Goal: Task Accomplishment & Management: Complete application form

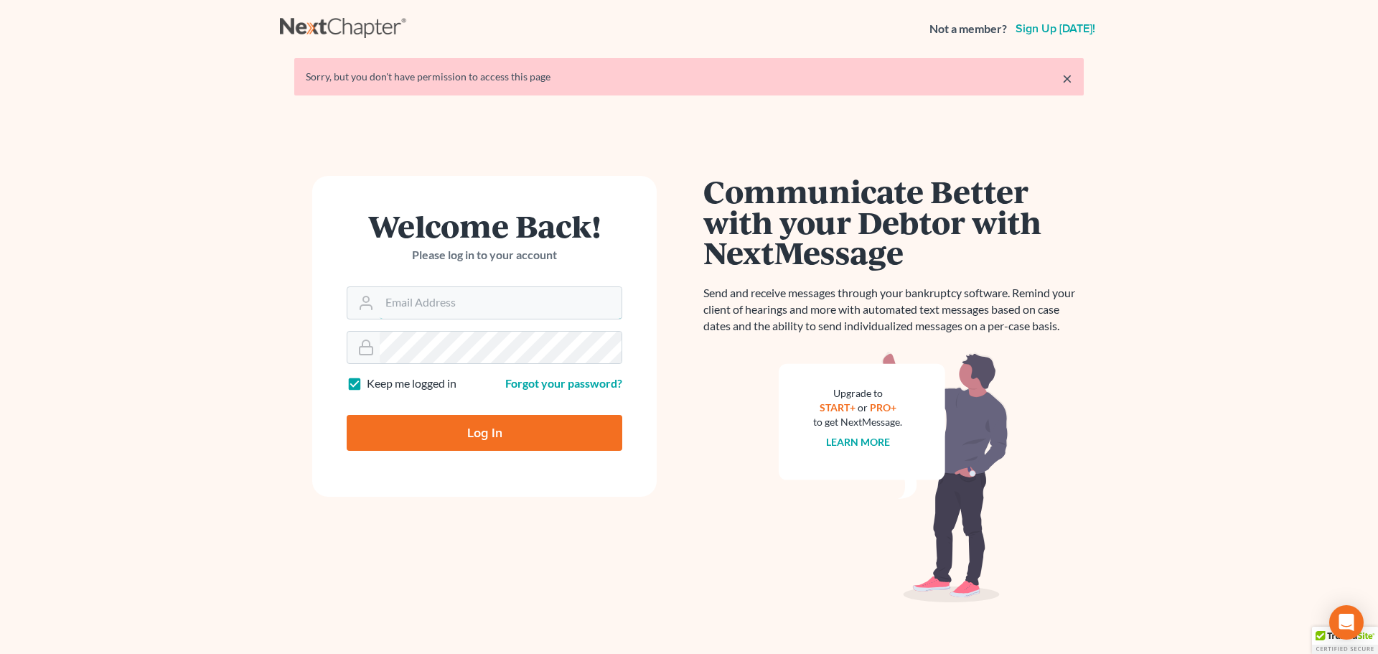
type input "[EMAIL_ADDRESS][DOMAIN_NAME]"
click at [453, 426] on input "Log In" at bounding box center [485, 433] width 276 height 36
type input "Thinking..."
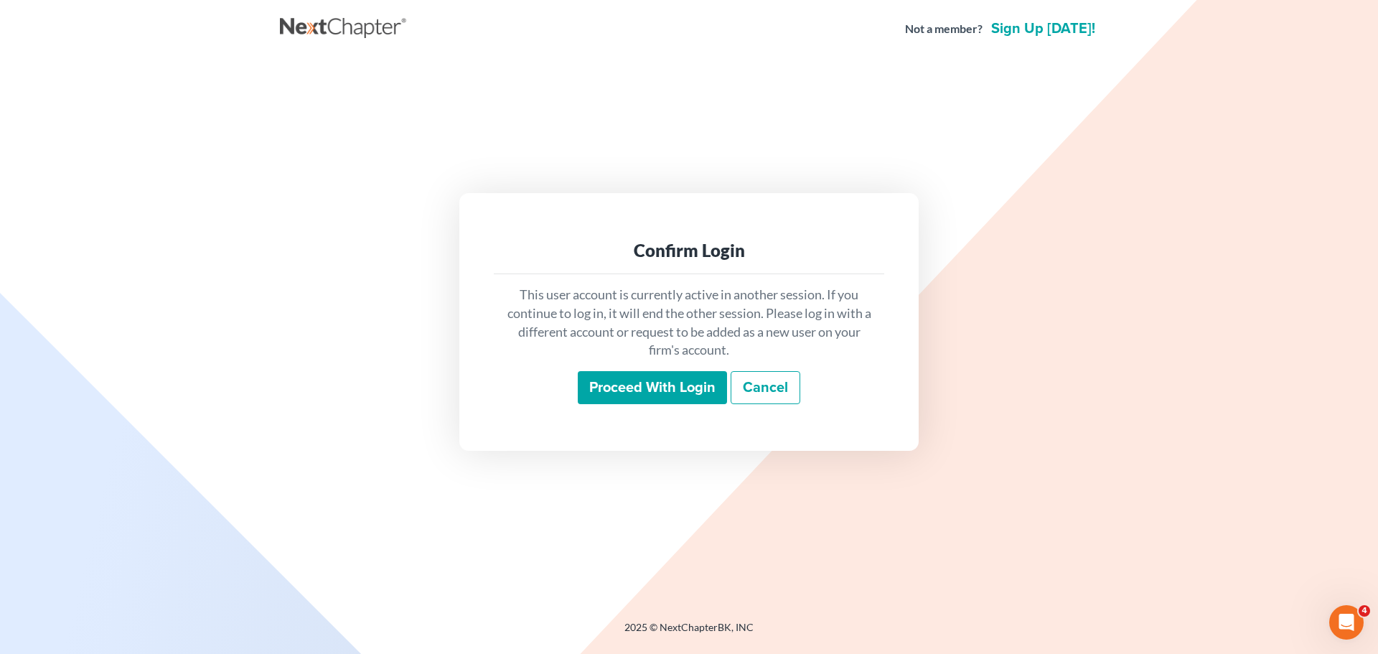
click at [669, 390] on input "Proceed with login" at bounding box center [652, 387] width 149 height 33
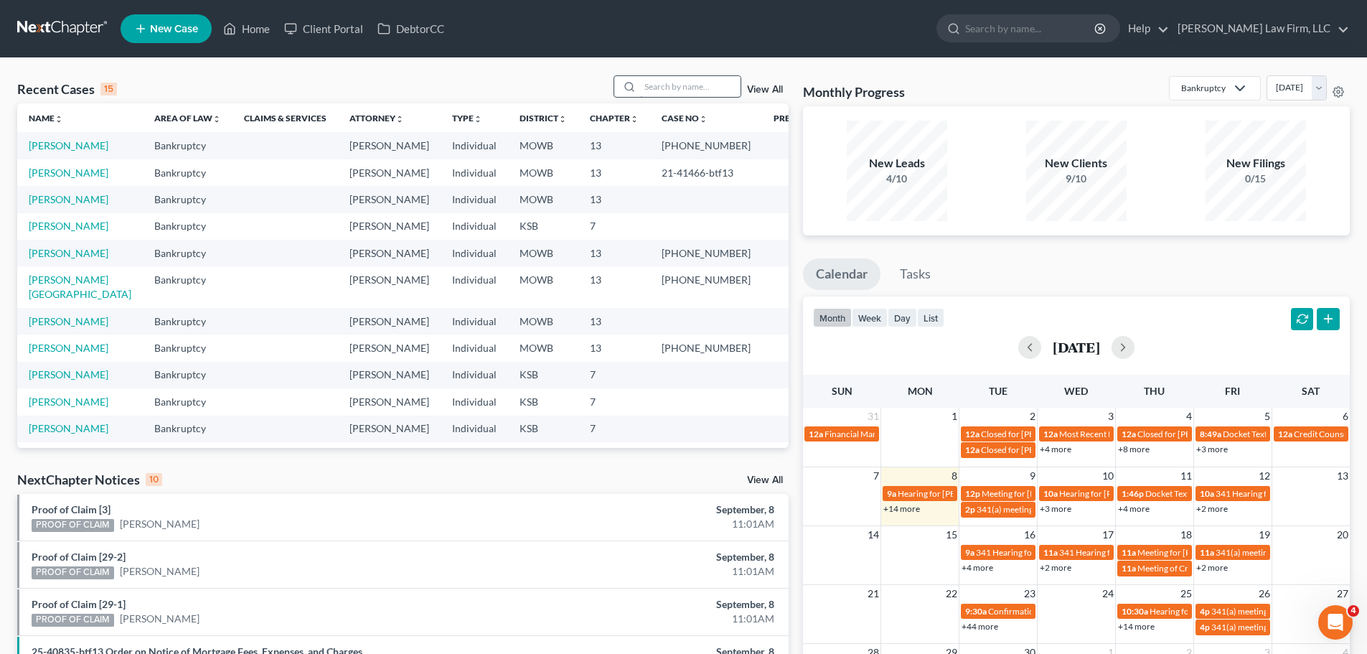
drag, startPoint x: 639, startPoint y: 85, endPoint x: 657, endPoint y: 85, distance: 17.2
click at [653, 85] on div at bounding box center [678, 86] width 128 height 22
click at [659, 85] on input "search" at bounding box center [690, 86] width 100 height 21
type input "[PERSON_NAME]"
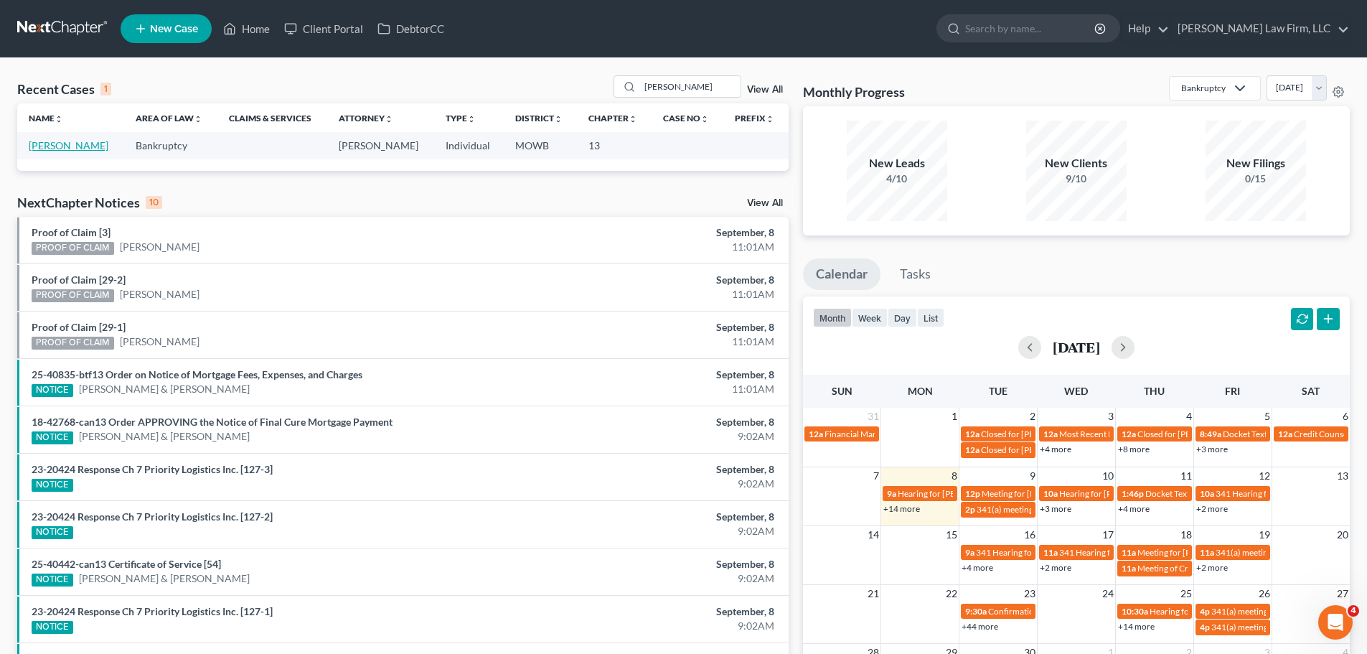
click at [88, 141] on link "[PERSON_NAME]" at bounding box center [69, 145] width 80 height 12
select select "4"
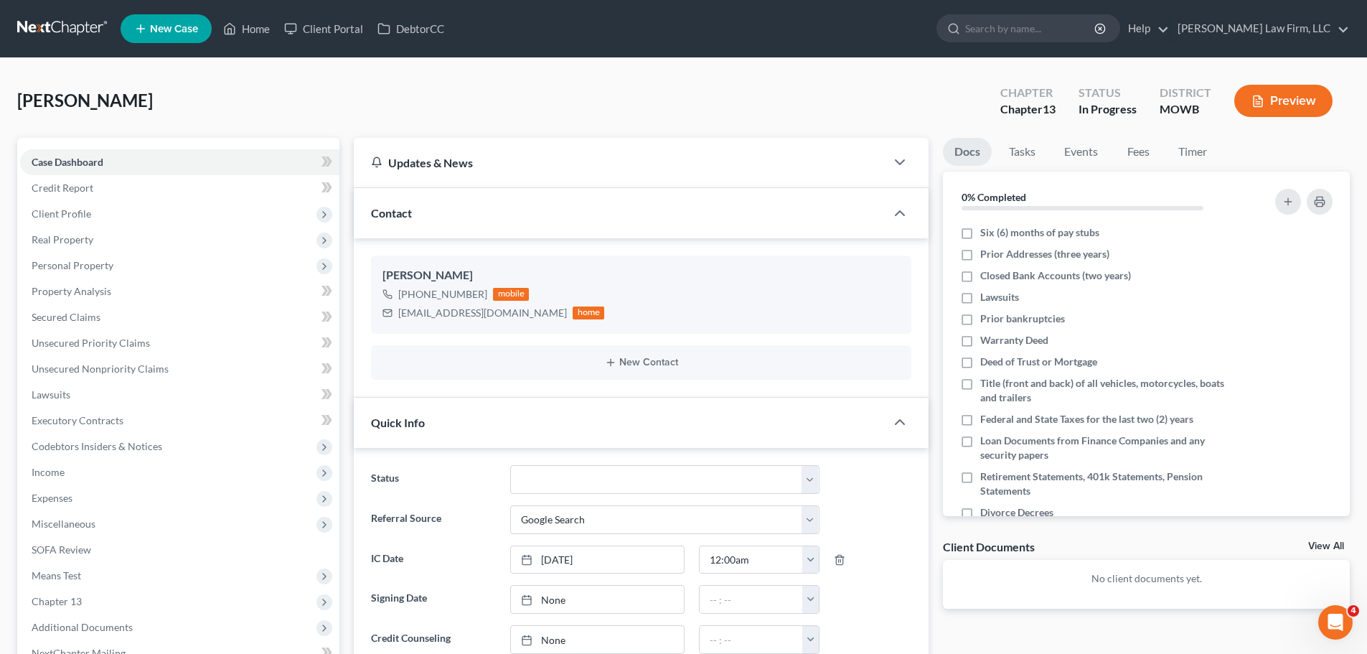
drag, startPoint x: 298, startPoint y: 64, endPoint x: 269, endPoint y: 110, distance: 54.2
click at [94, 397] on link "Lawsuits" at bounding box center [179, 395] width 319 height 26
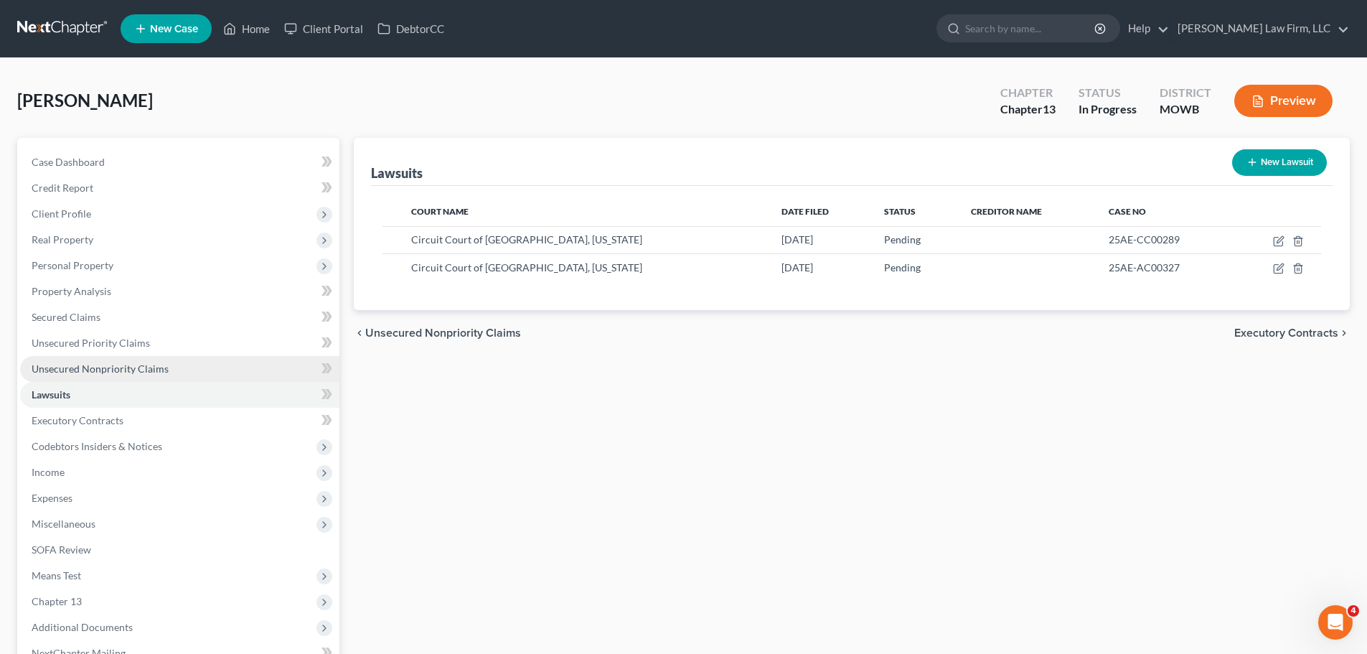
click at [173, 376] on link "Unsecured Nonpriority Claims" at bounding box center [179, 369] width 319 height 26
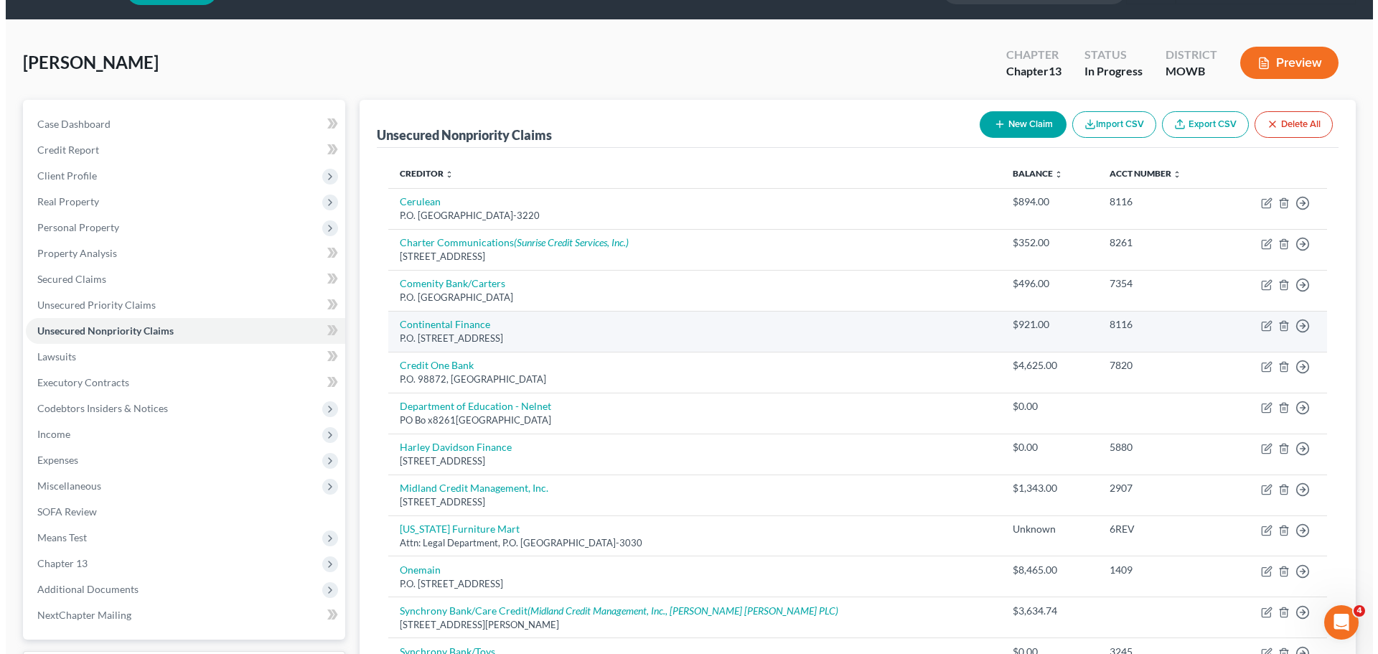
scroll to position [72, 0]
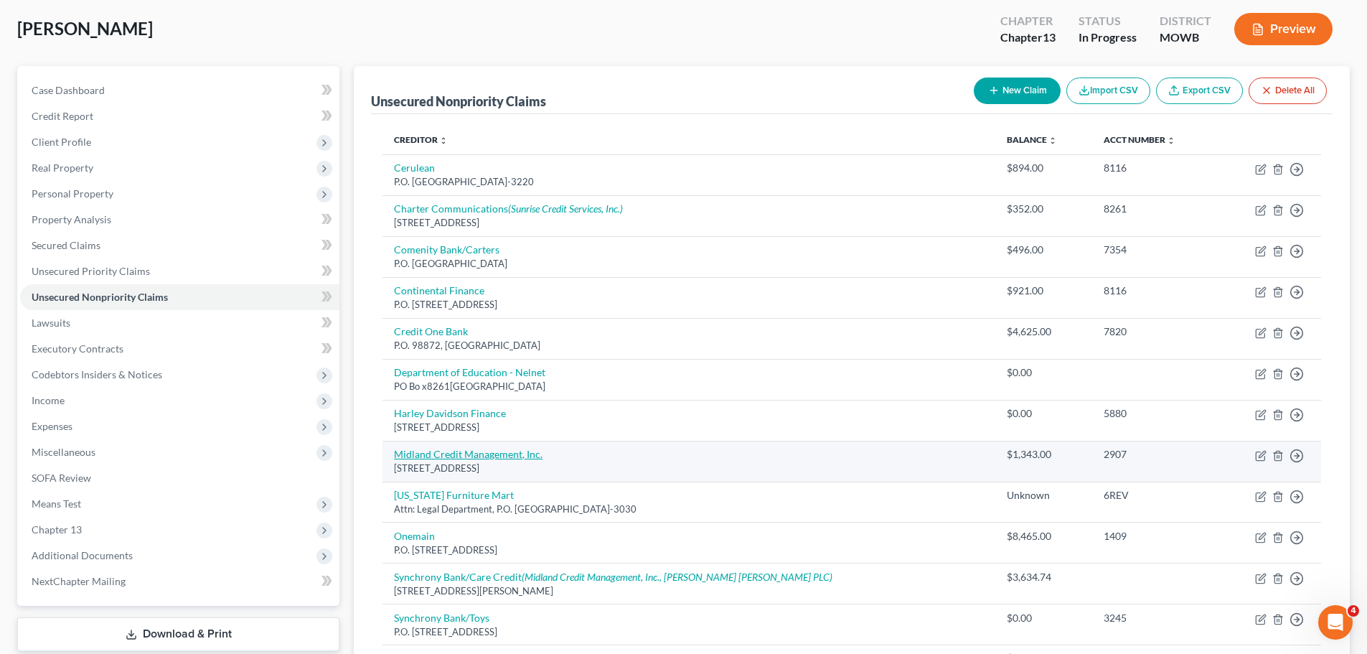
click at [489, 454] on link "Midland Credit Management, Inc." at bounding box center [468, 454] width 149 height 12
select select "4"
select select "0"
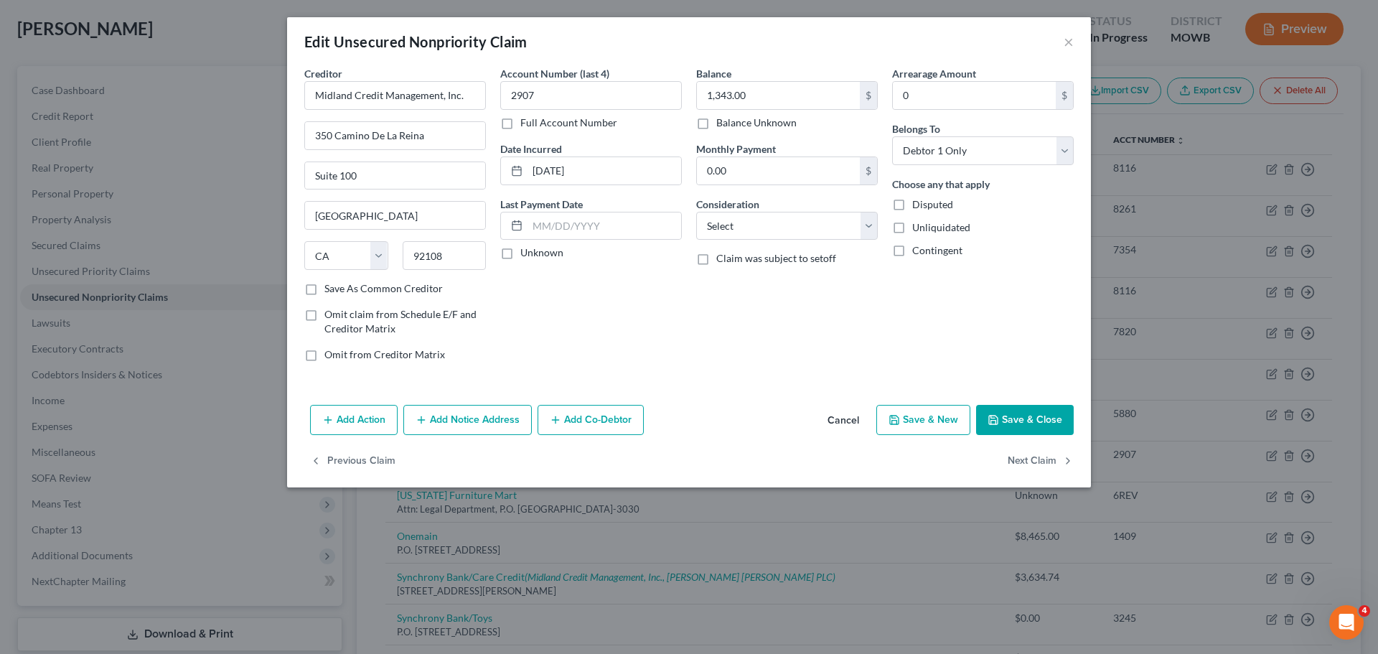
click at [510, 423] on button "Add Notice Address" at bounding box center [467, 420] width 128 height 30
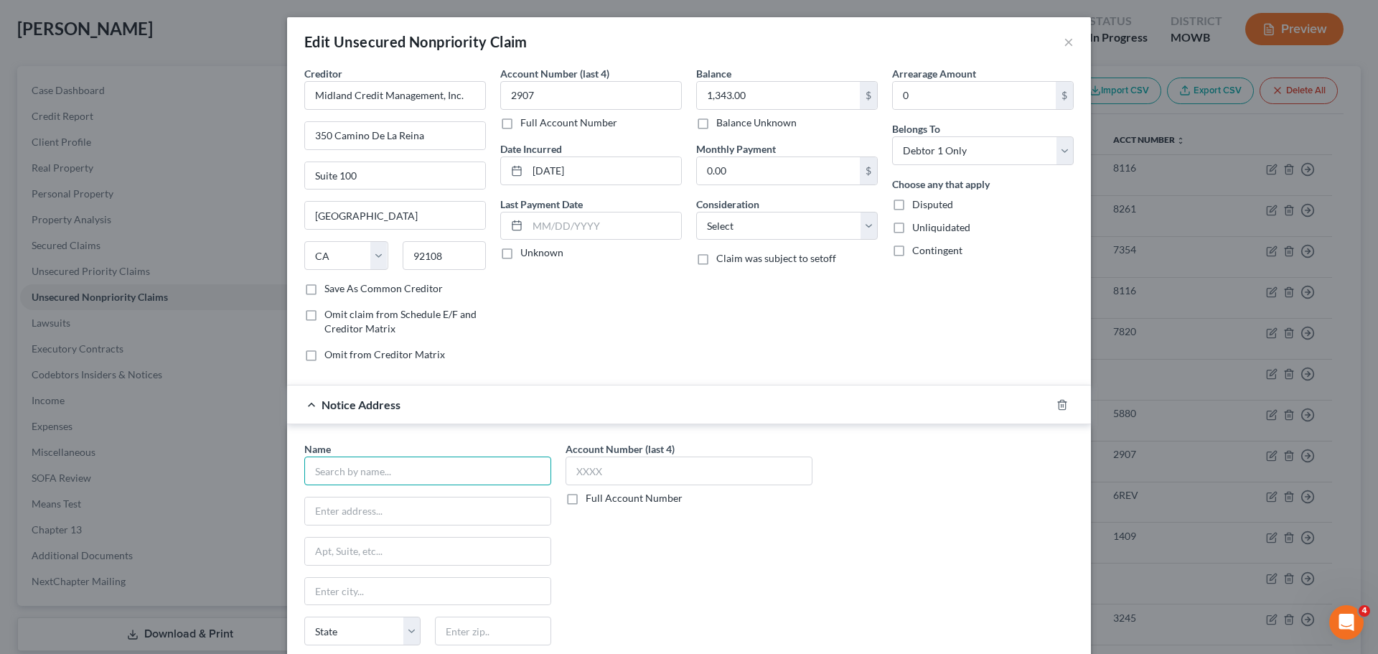
click at [380, 469] on input "text" at bounding box center [427, 470] width 247 height 29
type input "[PERSON_NAME] [PERSON_NAME]"
type input "[STREET_ADDRESS]"
click at [494, 633] on input "text" at bounding box center [493, 630] width 116 height 29
paste input "50265"
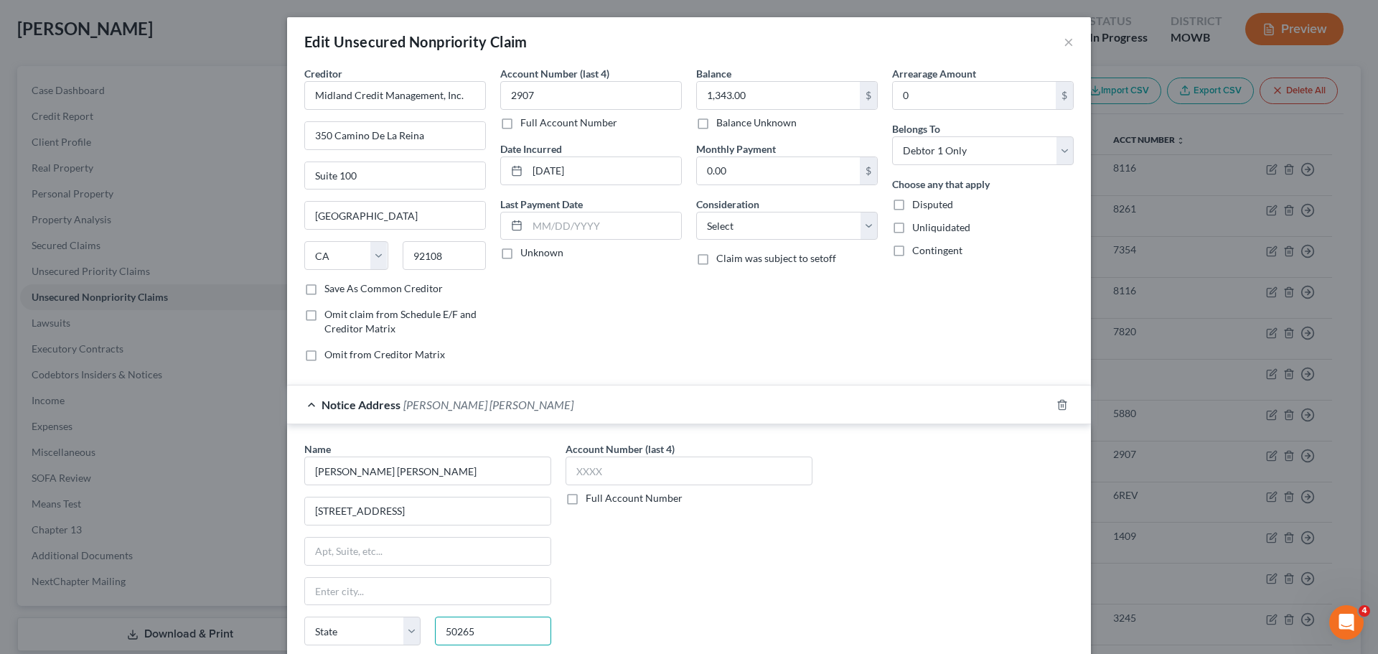
type input "50265"
type input "[GEOGRAPHIC_DATA]"
select select "16"
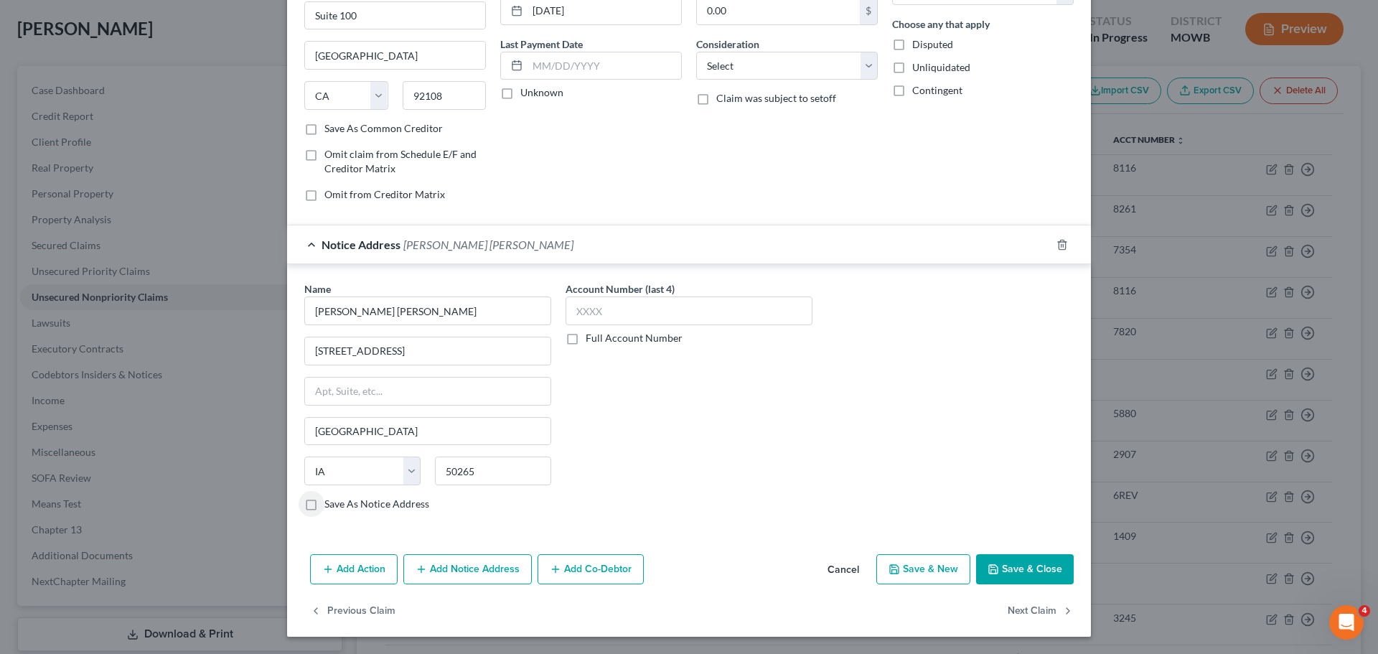
click at [641, 464] on div "Account Number (last 4) Full Account Number" at bounding box center [688, 401] width 261 height 241
click at [616, 324] on input "text" at bounding box center [689, 310] width 247 height 29
type input "0327"
click at [1026, 562] on button "Save & Close" at bounding box center [1025, 569] width 98 height 30
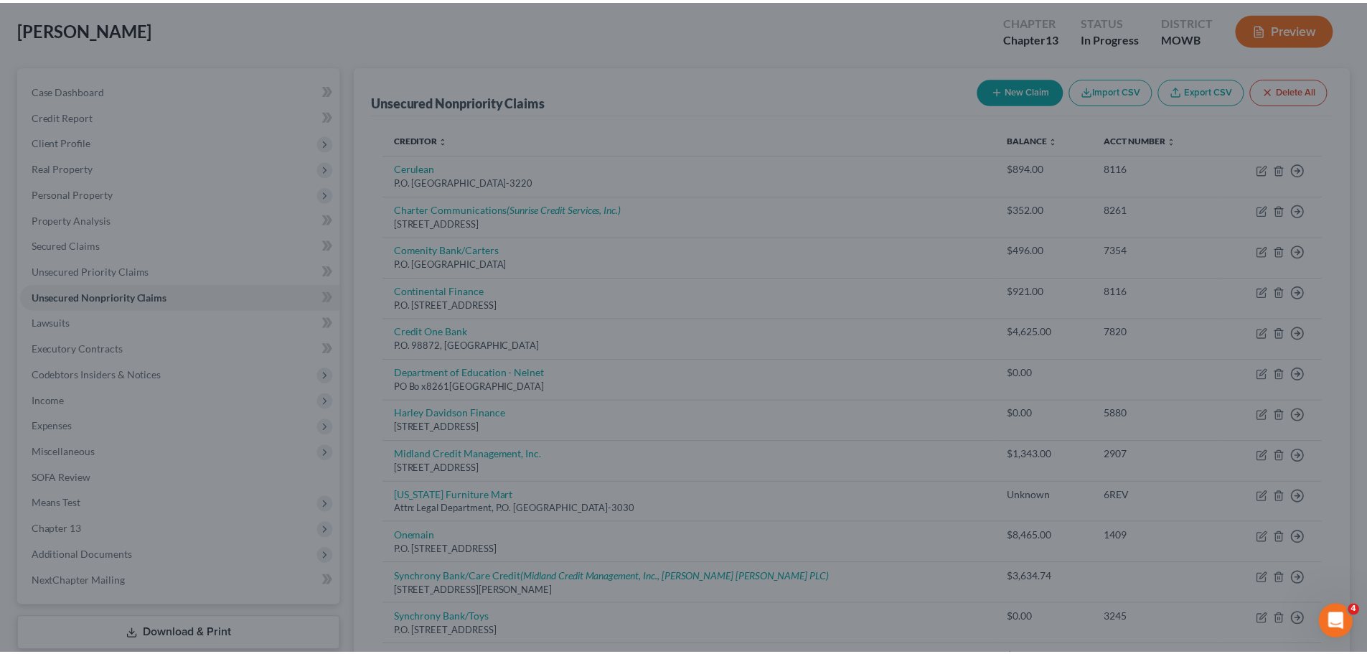
scroll to position [0, 0]
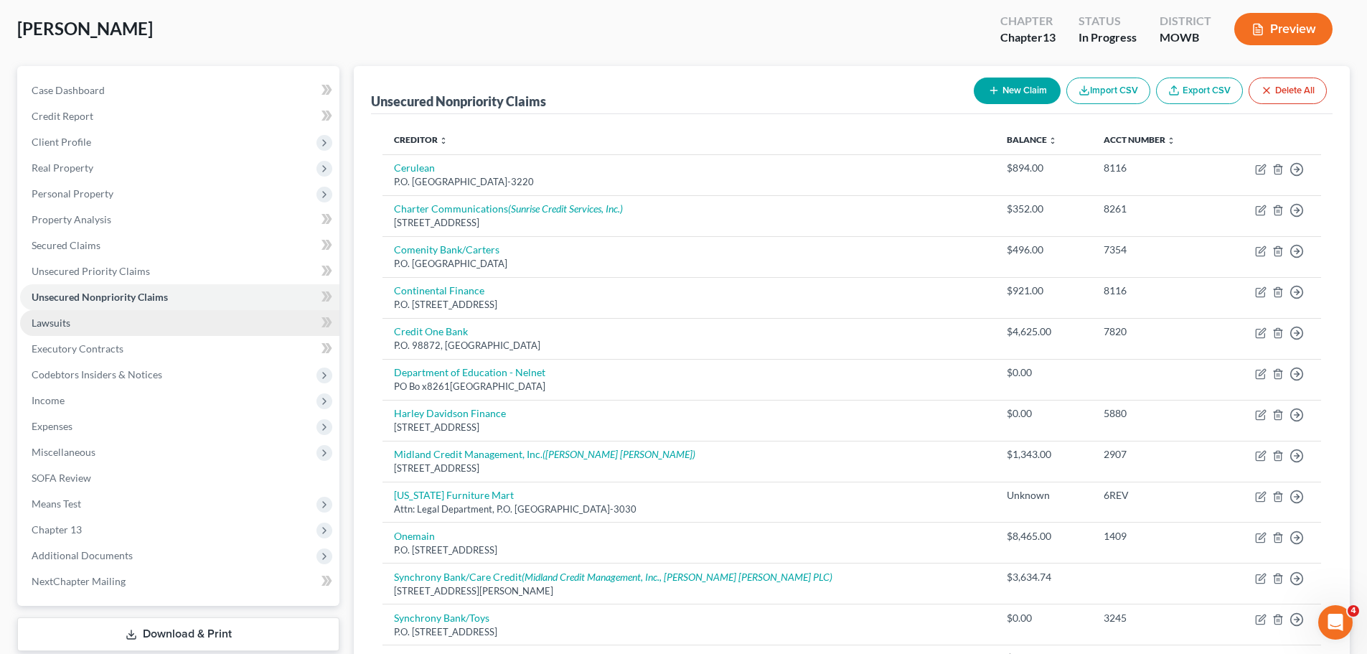
click at [96, 319] on link "Lawsuits" at bounding box center [179, 323] width 319 height 26
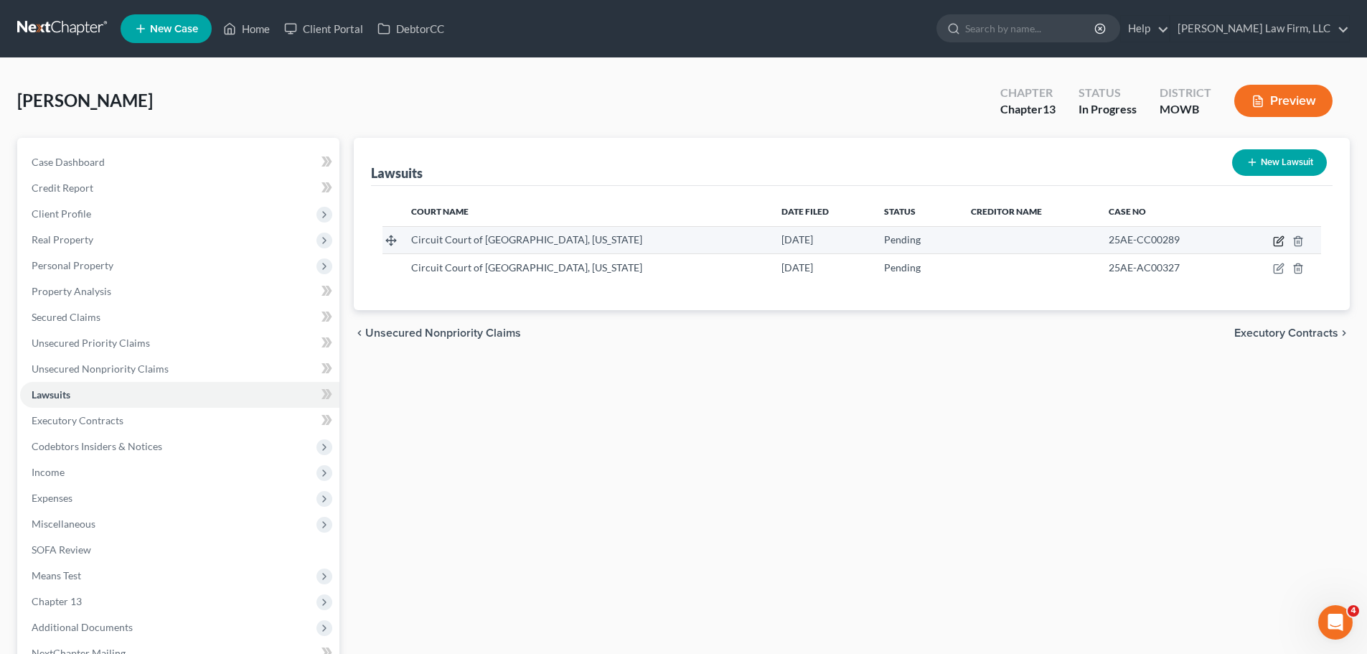
click at [1277, 243] on icon "button" at bounding box center [1278, 240] width 11 height 11
select select "26"
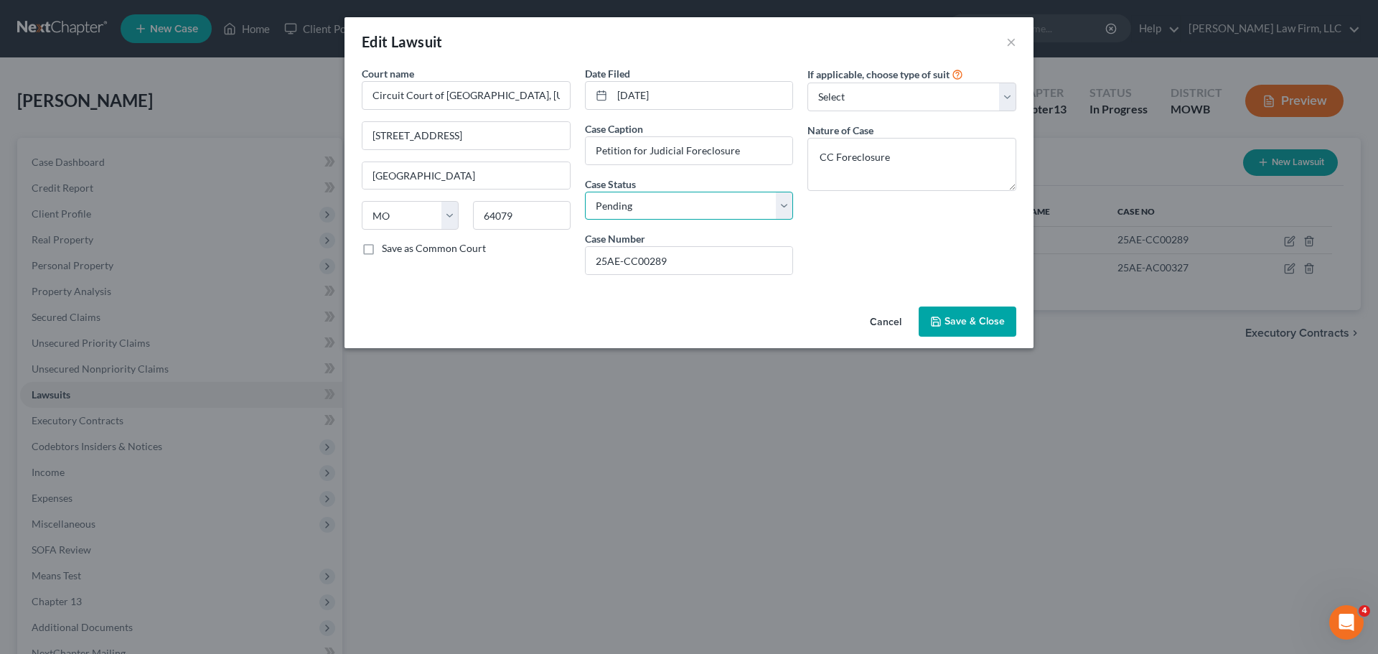
click at [632, 197] on select "Select Pending On Appeal Concluded" at bounding box center [689, 206] width 209 height 29
click at [585, 192] on select "Select Pending On Appeal Concluded" at bounding box center [689, 206] width 209 height 29
click at [704, 204] on select "Select Pending On Appeal Concluded" at bounding box center [689, 206] width 209 height 29
select select "0"
click at [585, 192] on select "Select Pending On Appeal Concluded" at bounding box center [689, 206] width 209 height 29
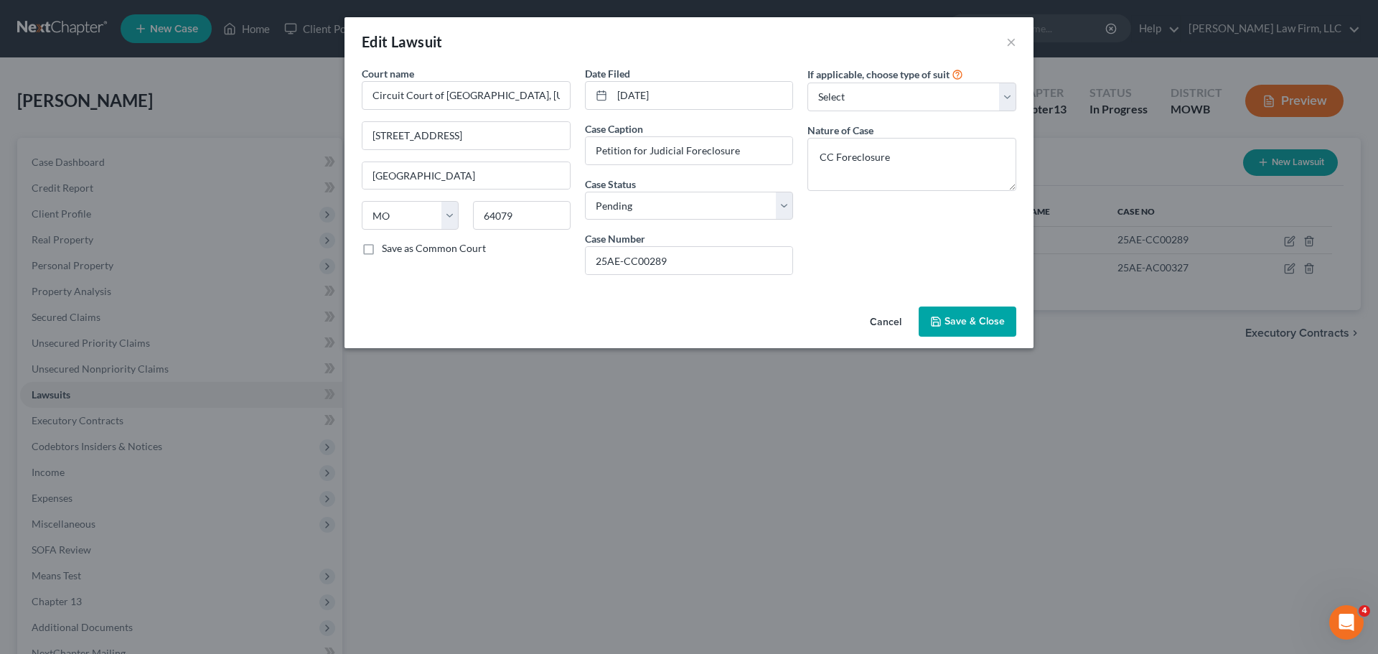
click at [973, 339] on div "Cancel Save & Close" at bounding box center [688, 324] width 689 height 47
click at [977, 319] on span "Save & Close" at bounding box center [974, 321] width 60 height 12
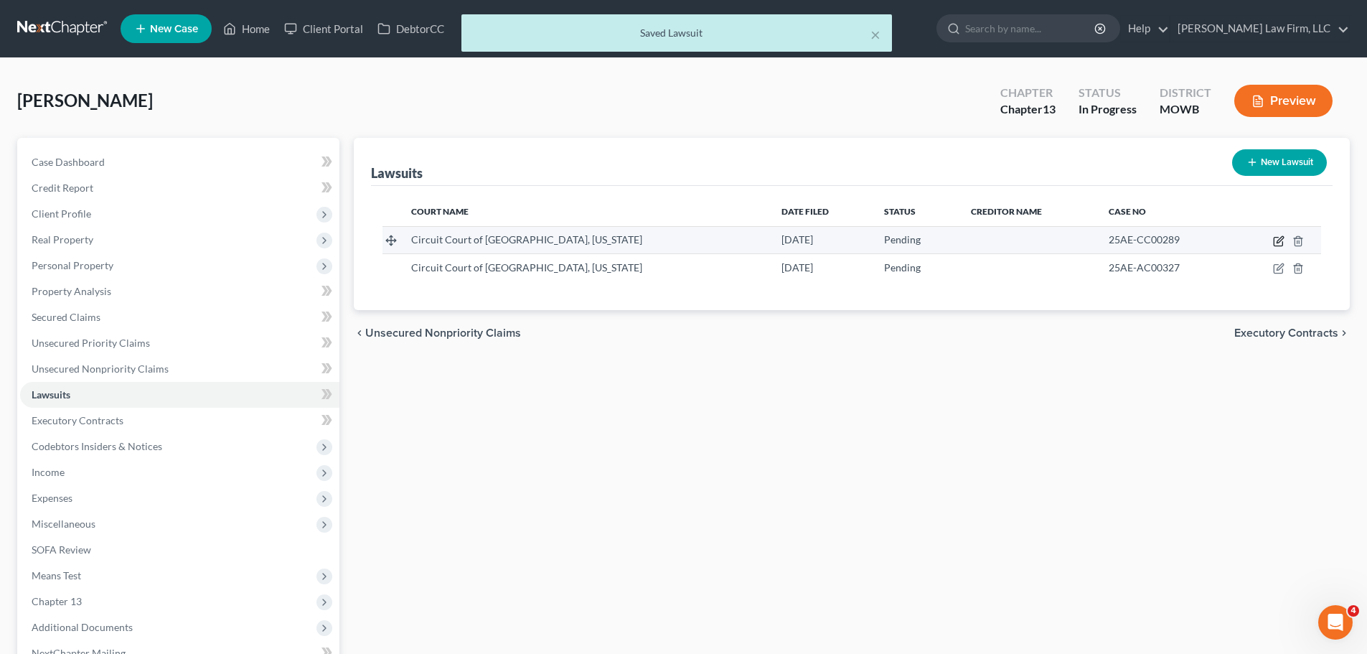
click at [1278, 240] on icon "button" at bounding box center [1280, 239] width 6 height 6
select select "26"
select select "0"
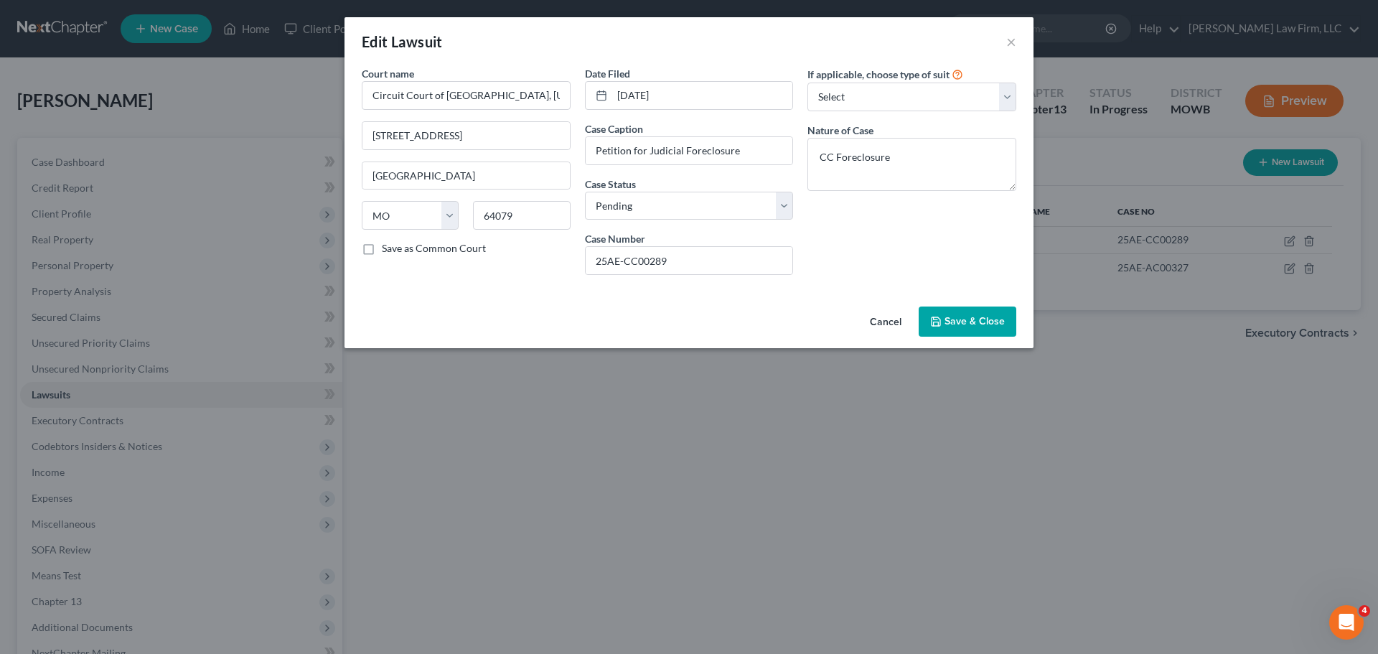
click at [991, 327] on span "Save & Close" at bounding box center [974, 321] width 60 height 12
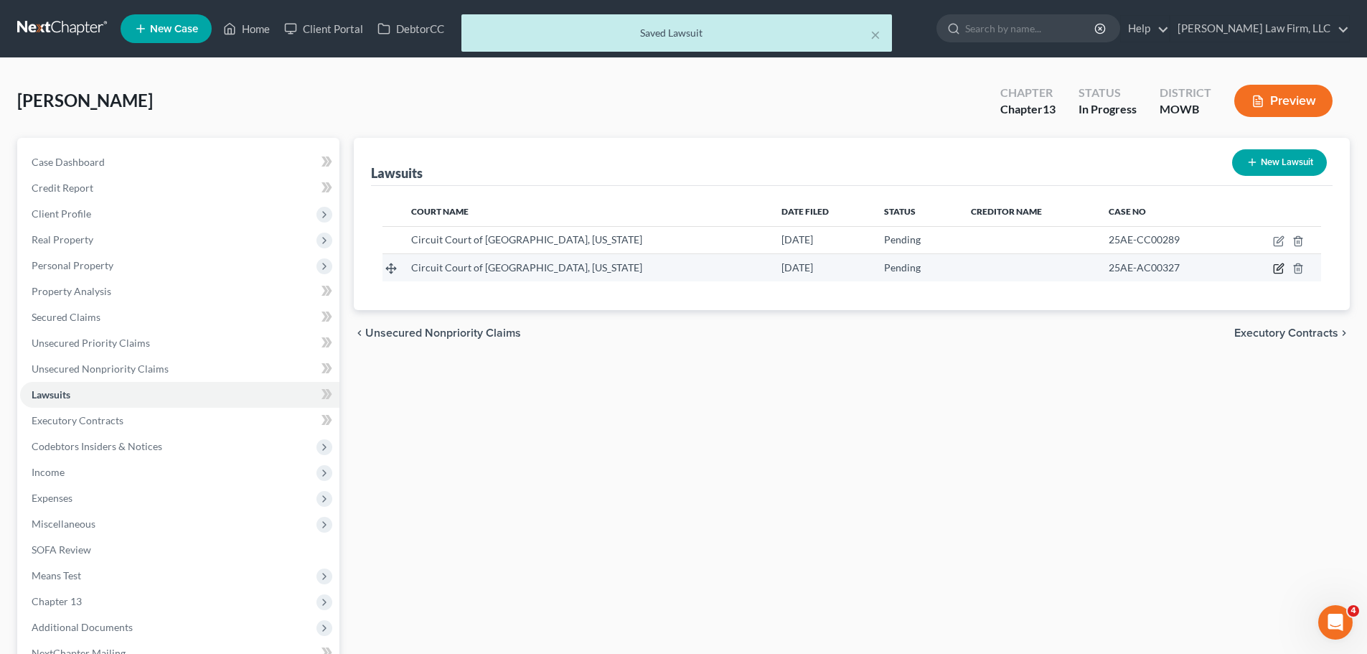
click at [1277, 266] on icon "button" at bounding box center [1278, 268] width 11 height 11
select select "26"
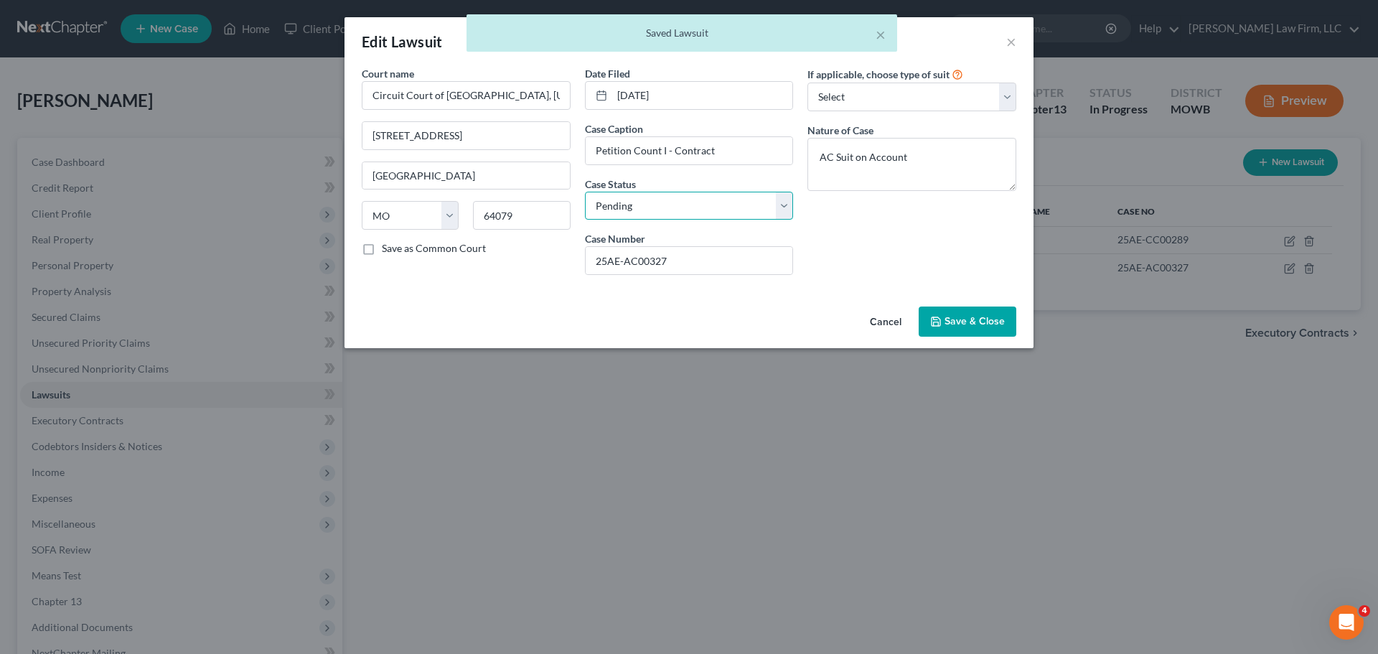
click at [701, 206] on select "Select Pending On Appeal Concluded" at bounding box center [689, 206] width 209 height 29
select select "2"
click at [585, 192] on select "Select Pending On Appeal Concluded" at bounding box center [689, 206] width 209 height 29
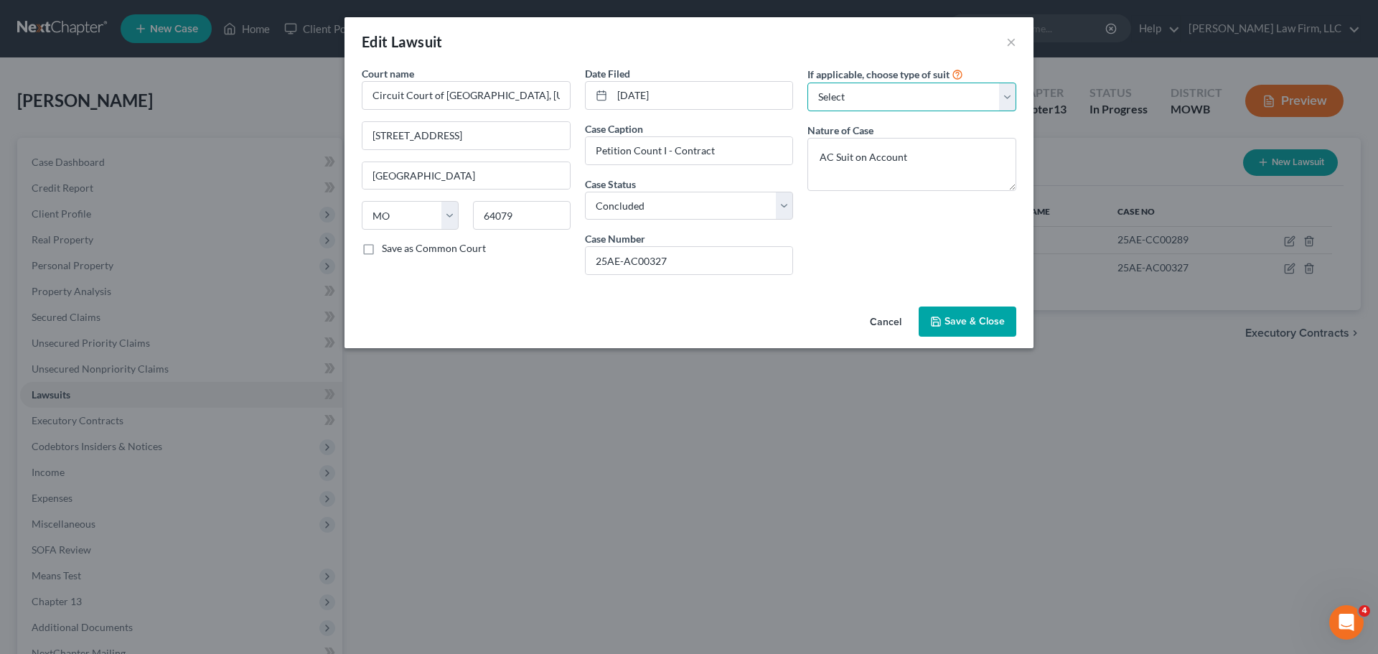
click at [968, 89] on select "Select Repossession Garnishment Foreclosure Attached, Seized, Or Levied Other" at bounding box center [911, 97] width 209 height 29
click at [945, 169] on textarea "AC Suit on Account" at bounding box center [911, 164] width 209 height 53
type textarea "AC Suit on Account. Judgment entered [DATE]"
click at [973, 319] on span "Save & Close" at bounding box center [974, 321] width 60 height 12
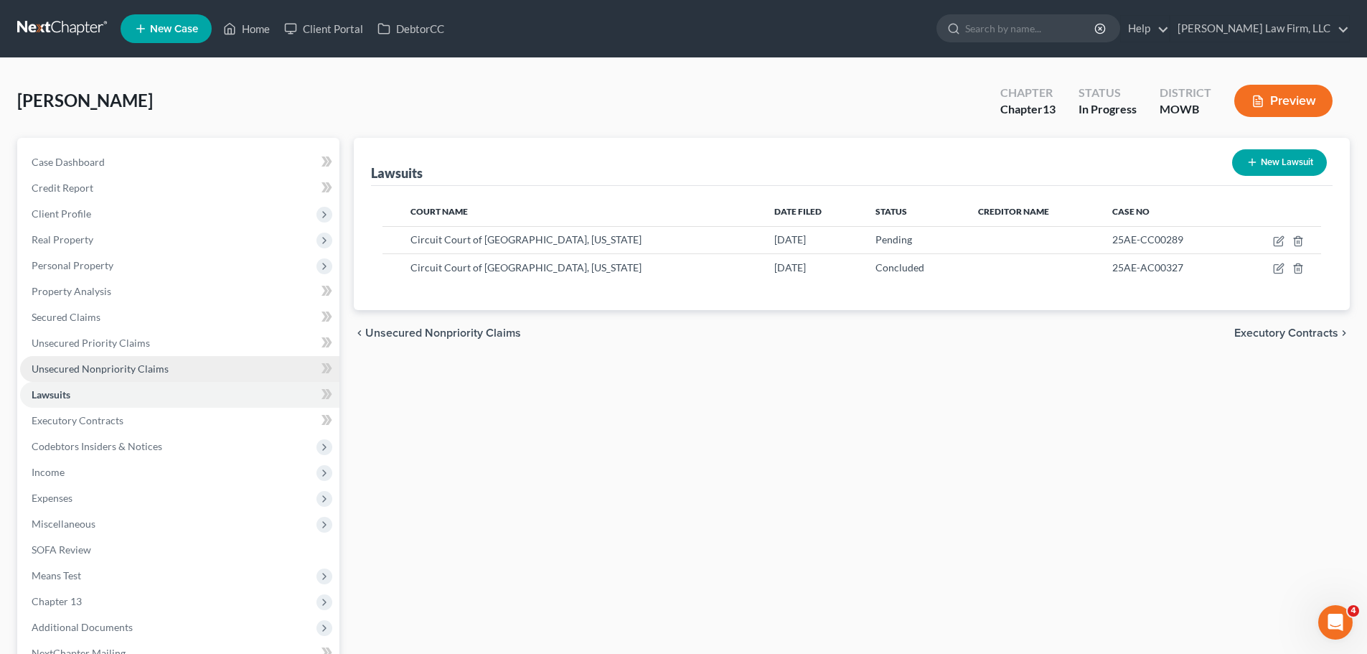
click at [121, 365] on span "Unsecured Nonpriority Claims" at bounding box center [100, 368] width 137 height 12
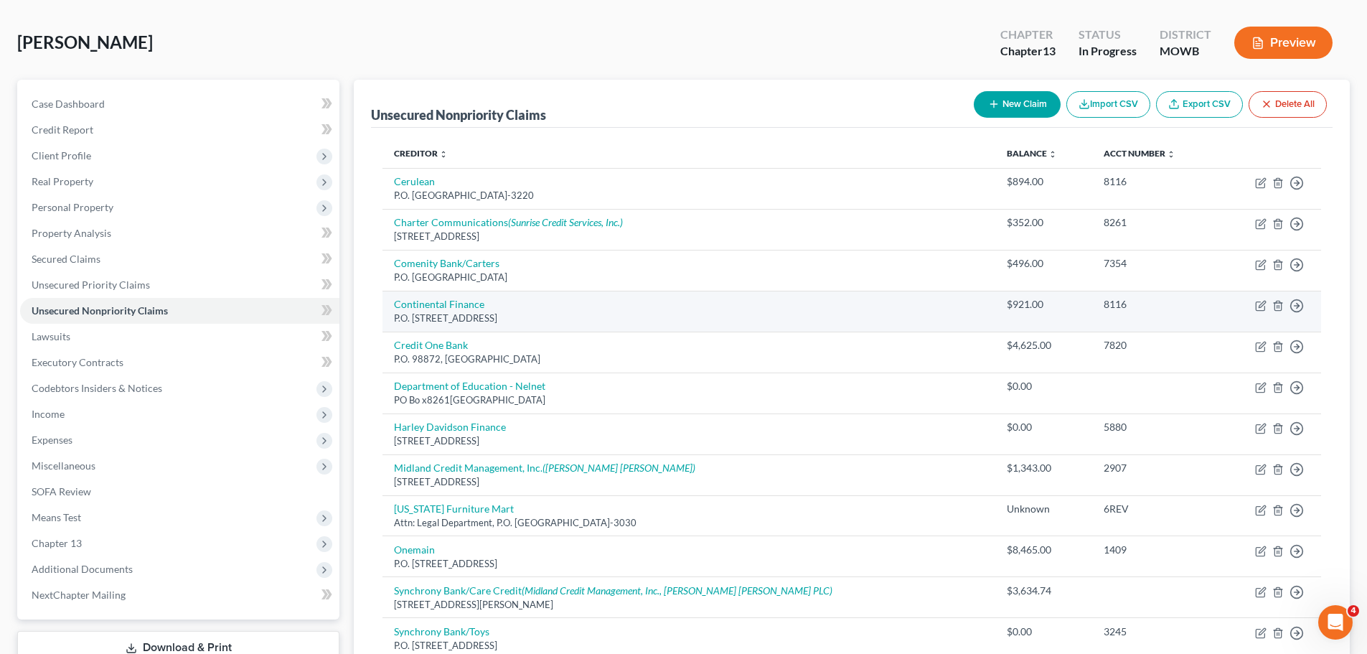
scroll to position [144, 0]
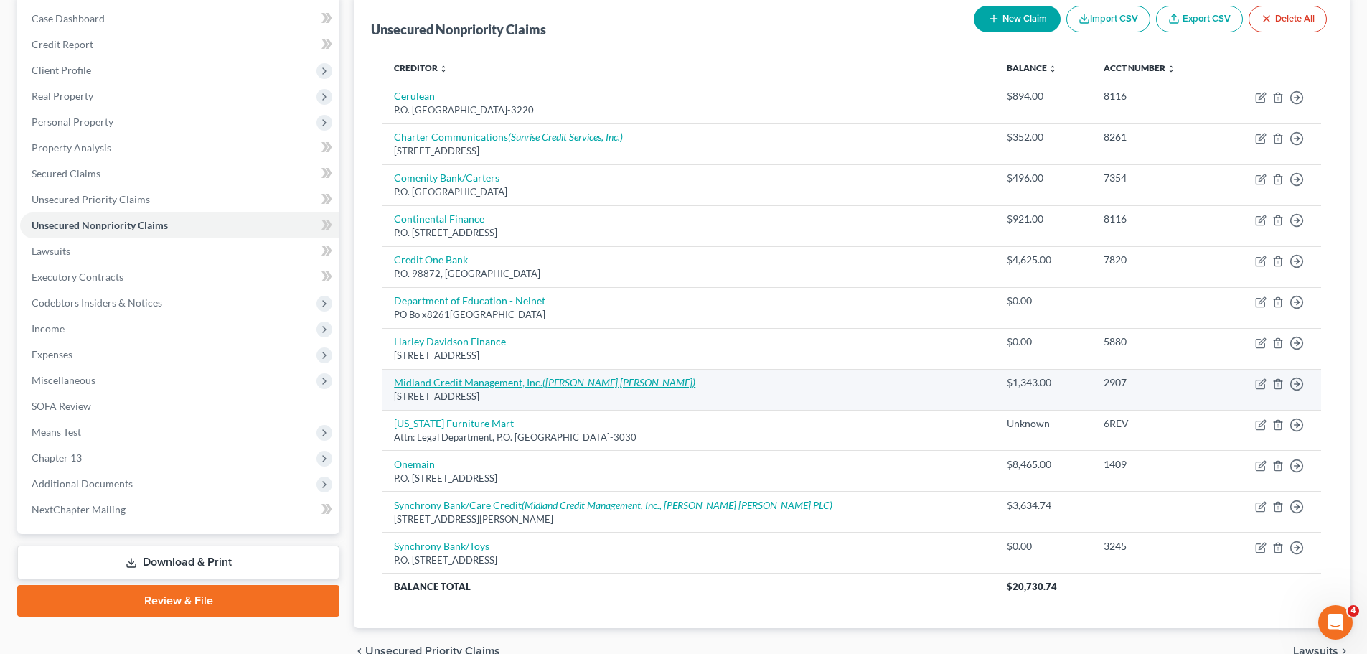
click at [604, 379] on icon "([PERSON_NAME] [PERSON_NAME])" at bounding box center [619, 382] width 153 height 12
select select "4"
select select "0"
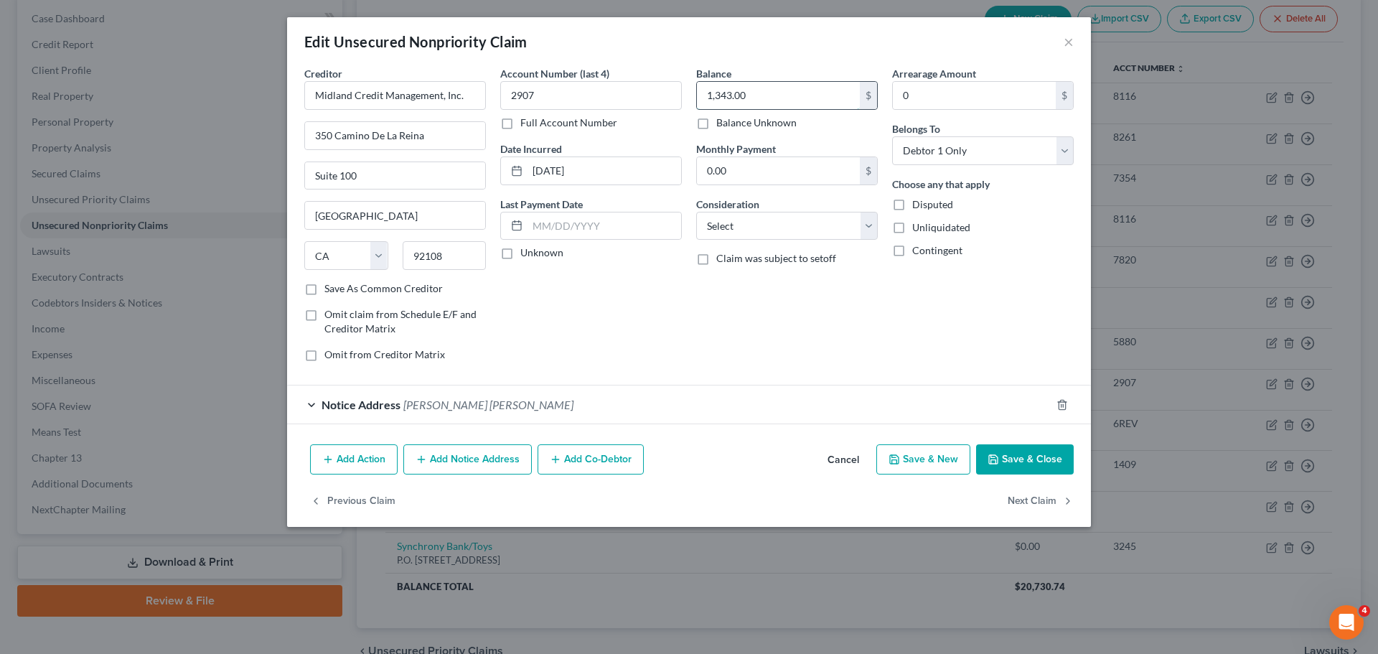
click at [767, 100] on input "1,343.00" at bounding box center [778, 95] width 163 height 27
type input "3,634.74"
click at [1029, 459] on button "Save & Close" at bounding box center [1025, 459] width 98 height 30
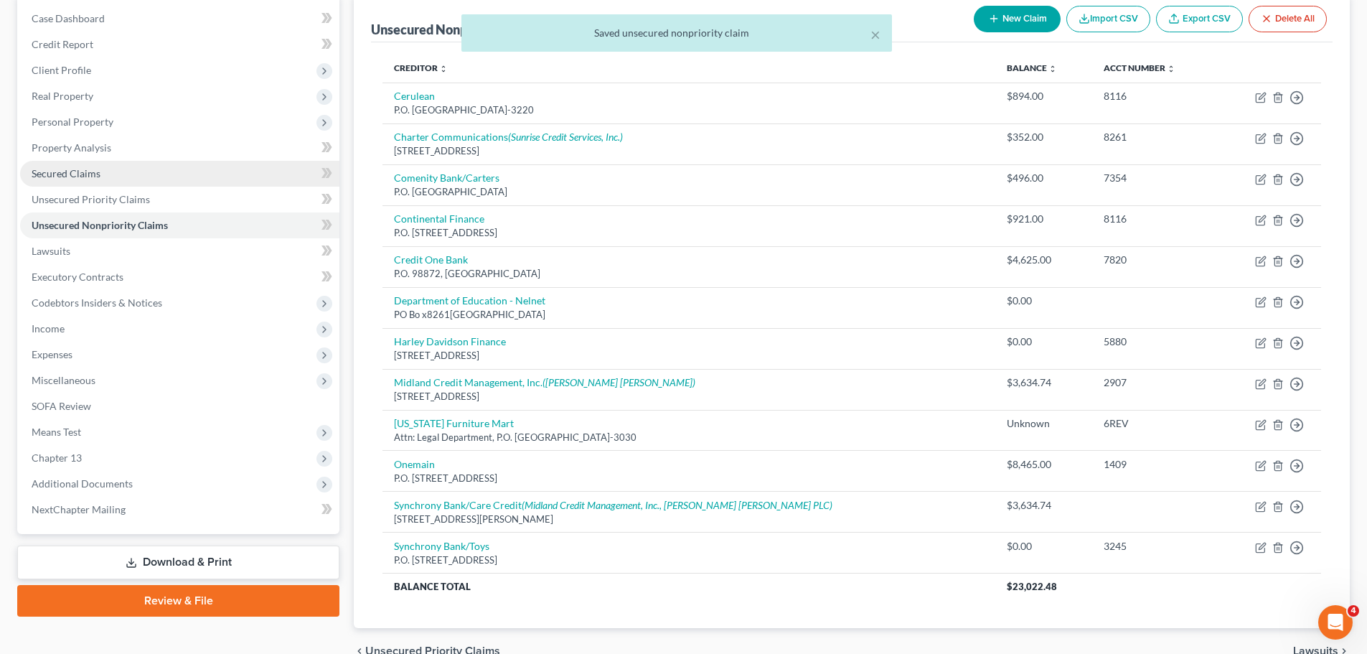
click at [113, 167] on link "Secured Claims" at bounding box center [179, 174] width 319 height 26
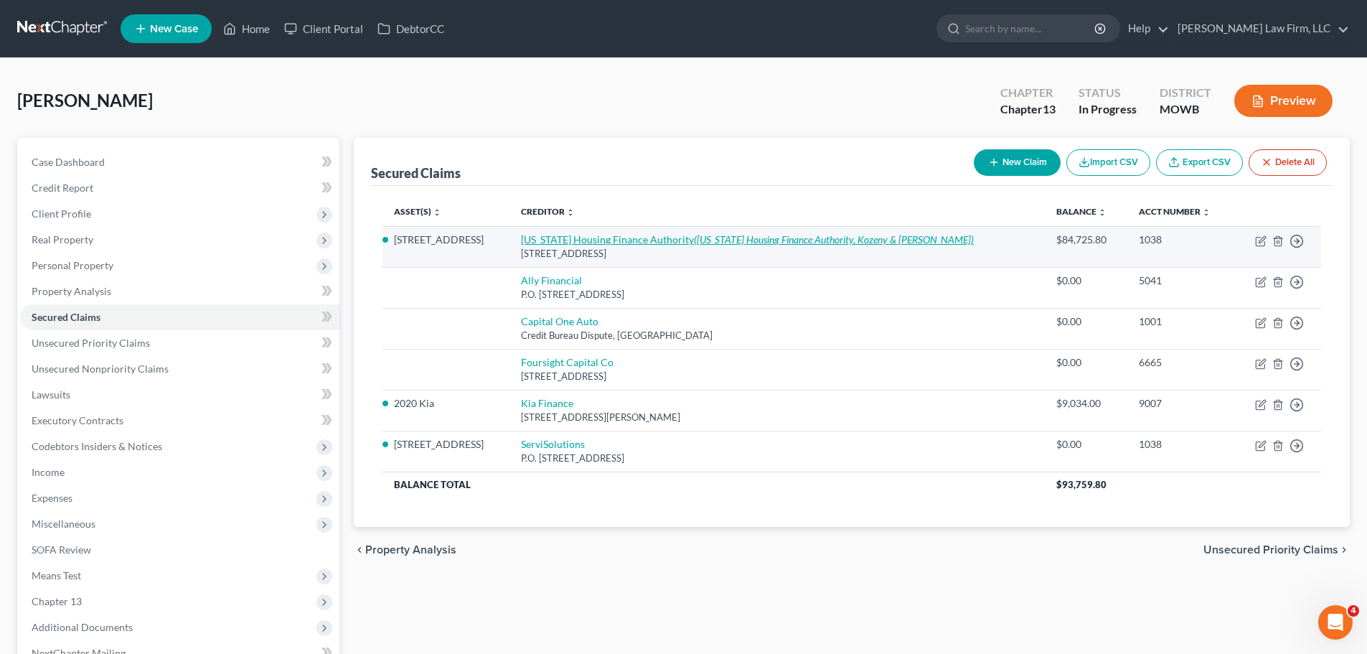
click at [592, 238] on link "[US_STATE] Housing Finance Authority ([US_STATE] Housing Finance Authority, Koz…" at bounding box center [747, 239] width 453 height 12
select select "0"
select select "2"
select select "0"
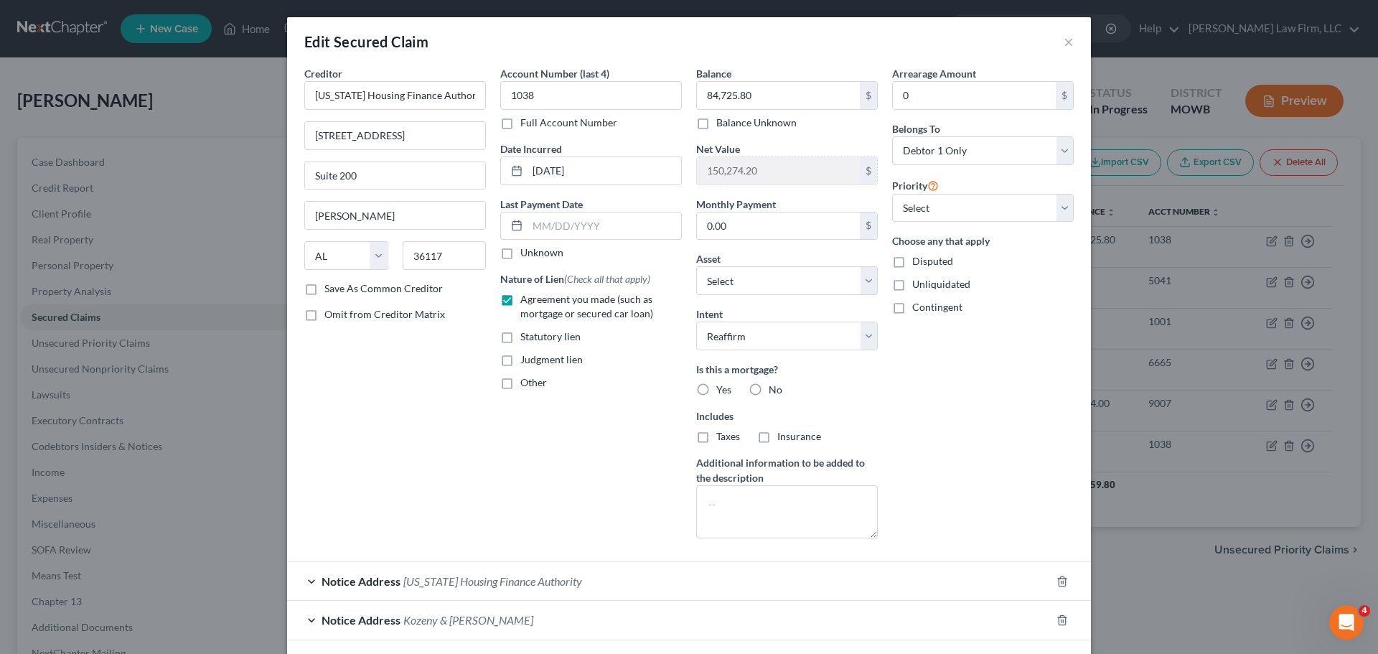
scroll to position [106, 0]
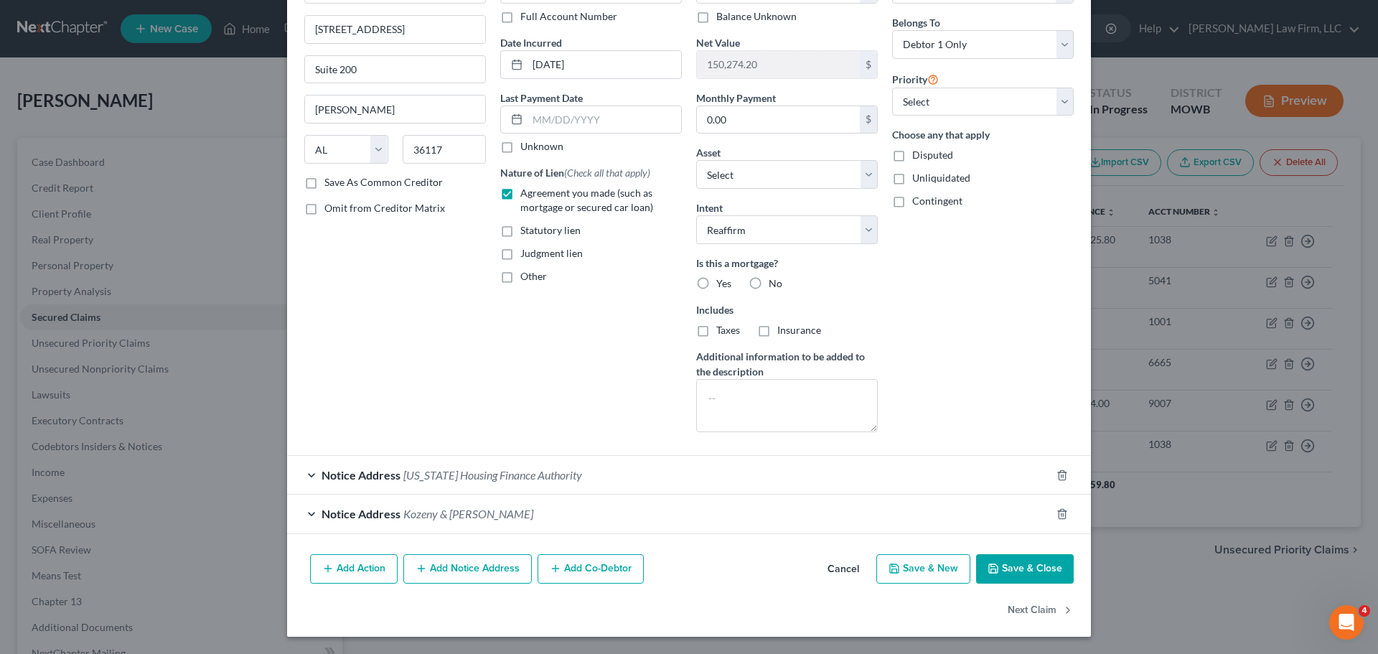
click at [1028, 571] on button "Save & Close" at bounding box center [1025, 569] width 98 height 30
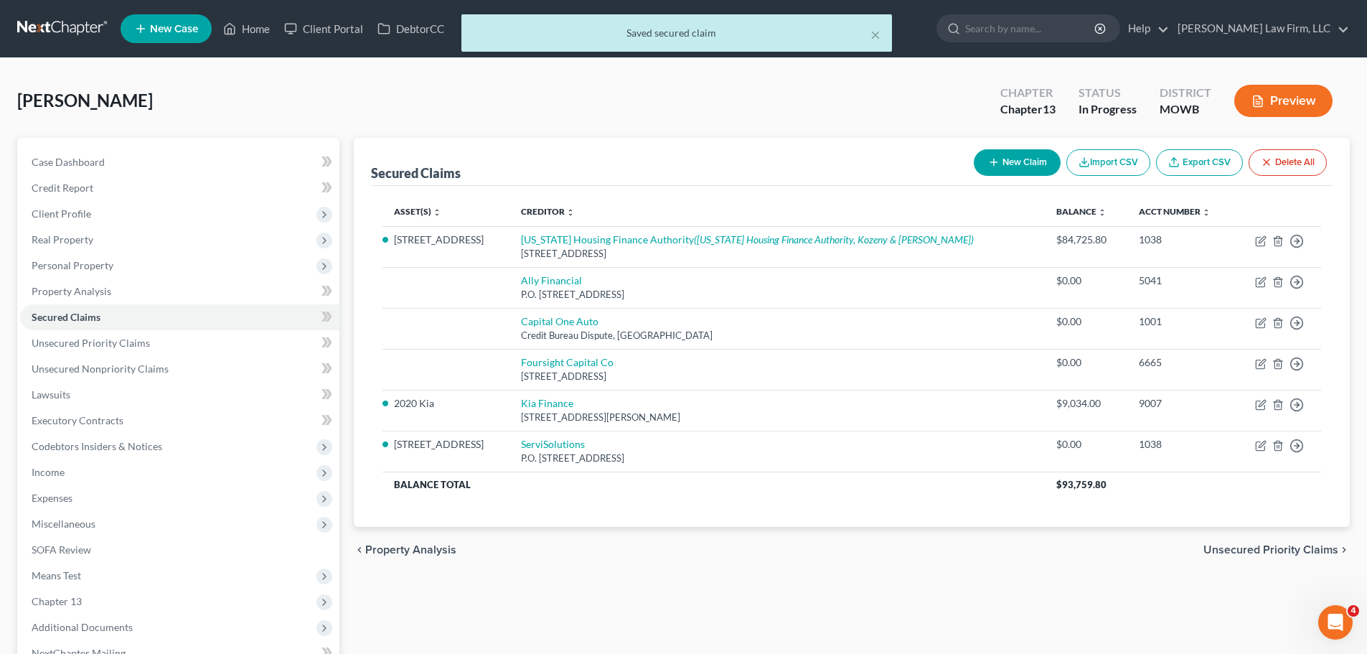
click at [1028, 156] on button "New Claim" at bounding box center [1017, 162] width 87 height 27
select select "0"
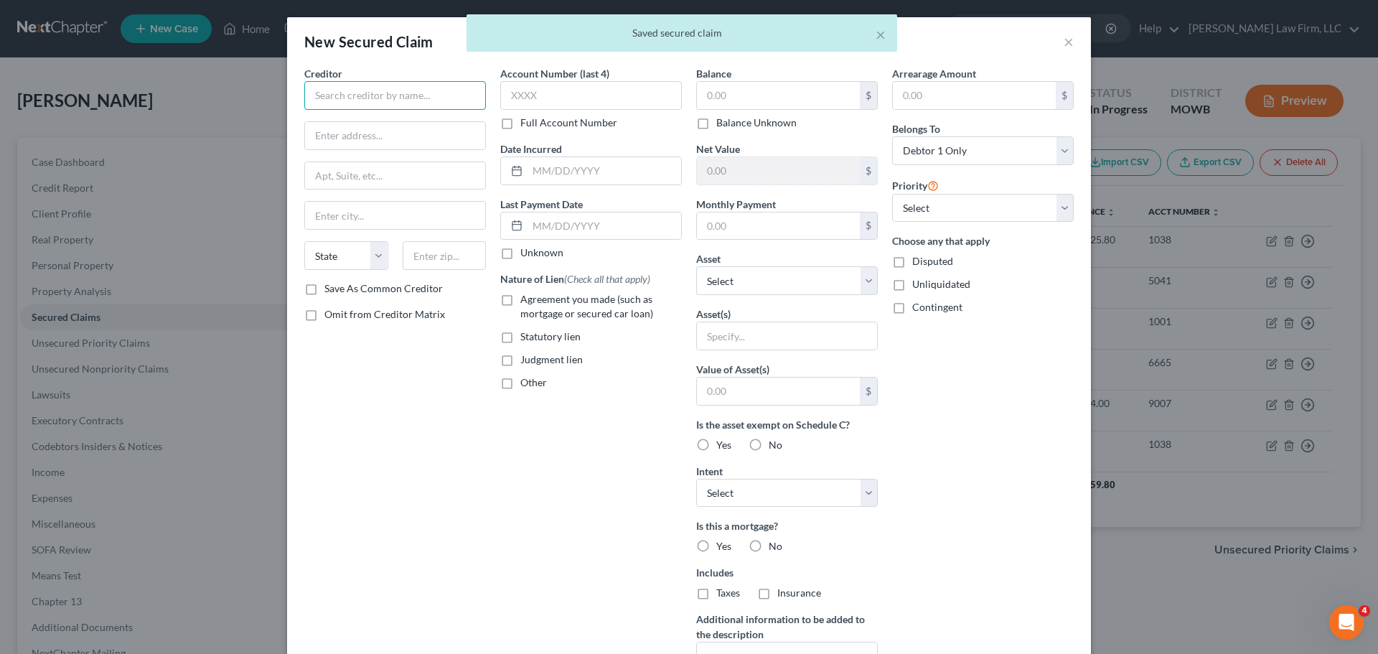
click at [349, 95] on input "text" at bounding box center [395, 95] width 182 height 29
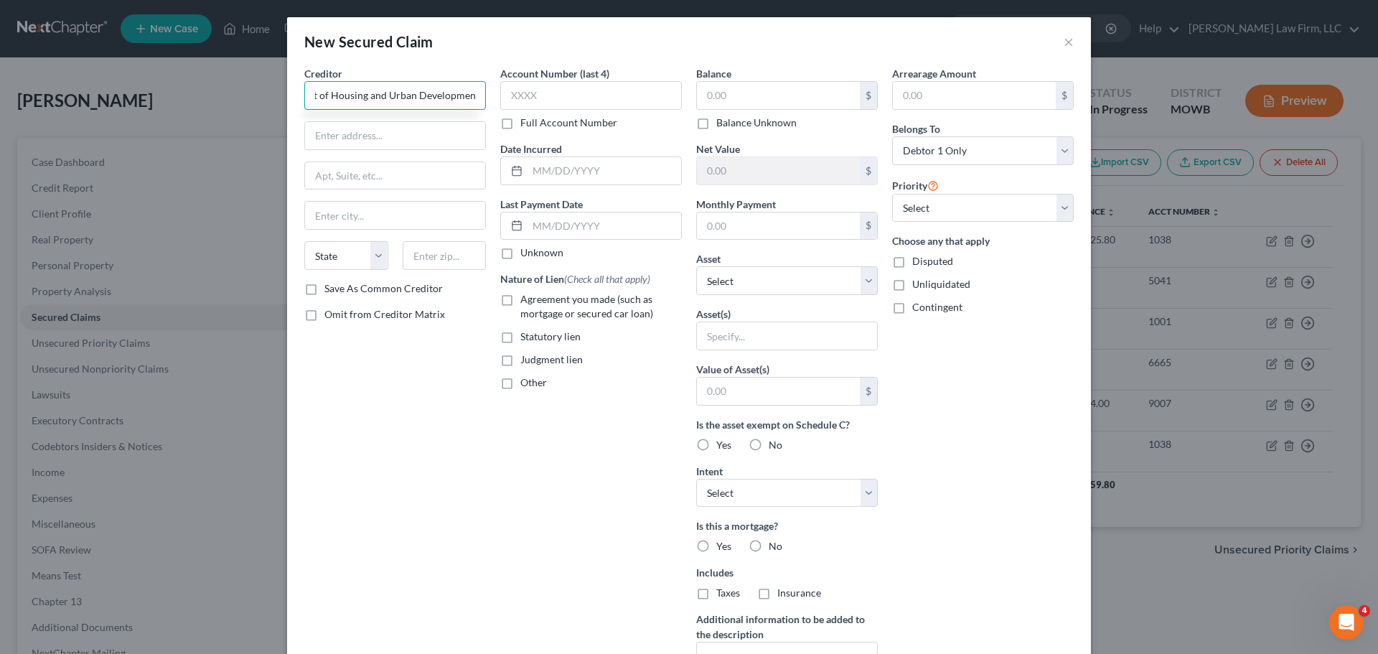
scroll to position [0, 0]
type input "U.S. Department of Housing and Urban Development"
click at [755, 90] on input "text" at bounding box center [778, 95] width 163 height 27
type input "24,174.65"
click at [437, 131] on input "text" at bounding box center [395, 135] width 180 height 27
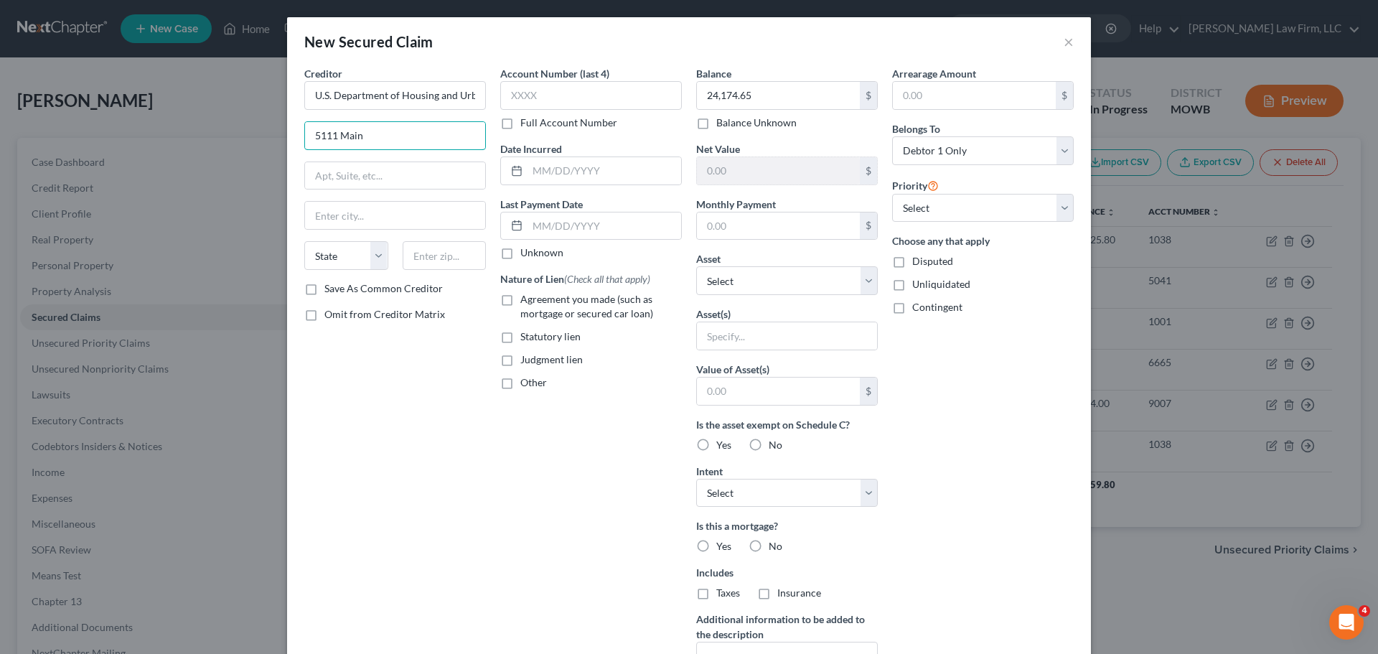
drag, startPoint x: 377, startPoint y: 141, endPoint x: 289, endPoint y: 135, distance: 88.5
click at [289, 135] on div "Creditor * U.S. Department of Housing and Urban Development [GEOGRAPHIC_DATA][U…" at bounding box center [689, 399] width 804 height 666
paste input "[STREET_ADDRESS][DEMOGRAPHIC_DATA]"
type input "[STREET_ADDRESS][DEMOGRAPHIC_DATA]"
click at [459, 259] on input "text" at bounding box center [445, 255] width 84 height 29
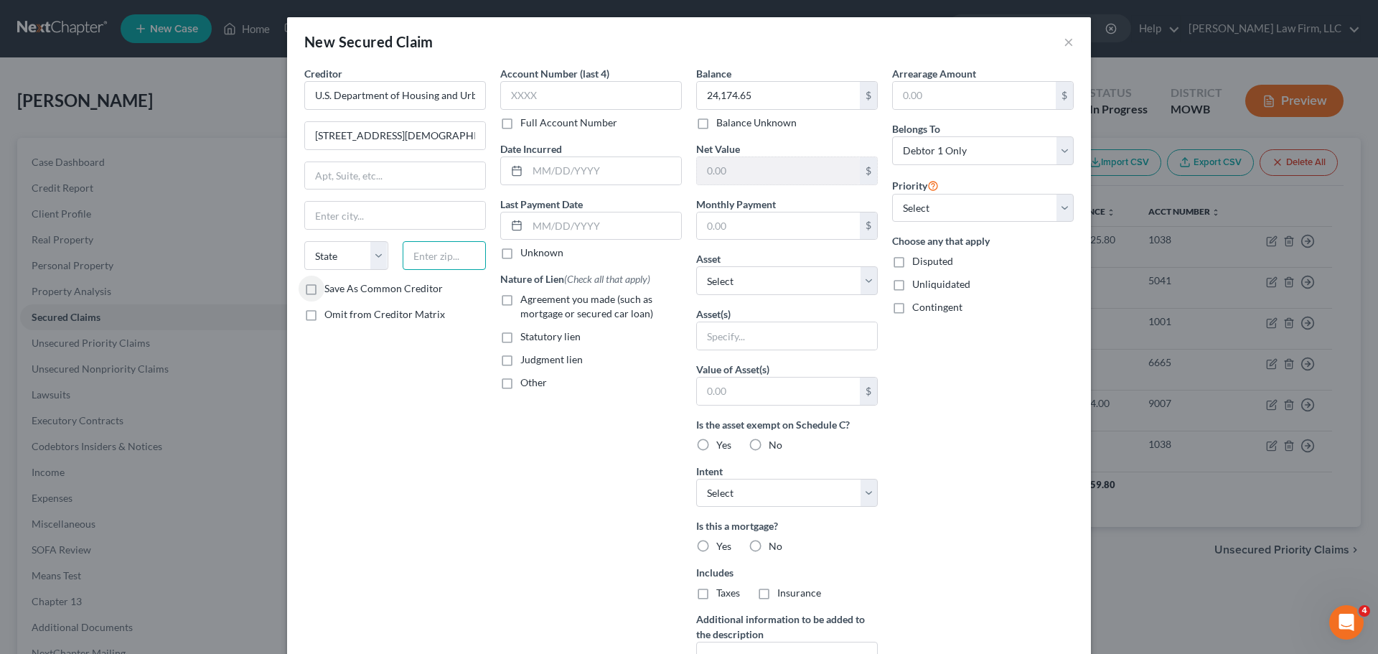
click at [459, 259] on input "text" at bounding box center [445, 255] width 84 height 29
paste input "20410"
type input "20410"
type input "[US_STATE]"
select select "8"
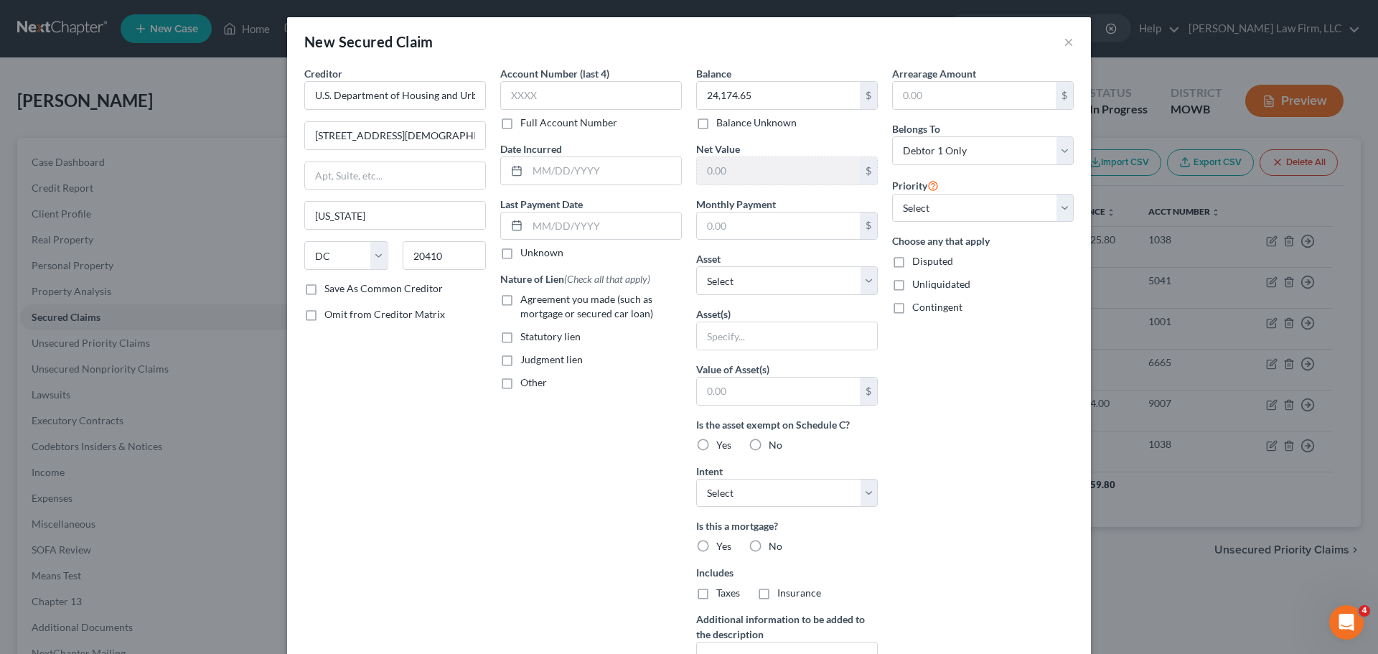
click at [520, 296] on label "Agreement you made (such as mortgage or secured car loan)" at bounding box center [600, 306] width 161 height 29
click at [526, 296] on input "Agreement you made (such as mortgage or secured car loan)" at bounding box center [530, 296] width 9 height 9
checkbox input "true"
click at [759, 342] on input "text" at bounding box center [787, 335] width 180 height 27
click at [786, 287] on select "Select Other Multiple Assets Jewelry - Apple watch, costume jewelry - $200.0 Sp…" at bounding box center [787, 280] width 182 height 29
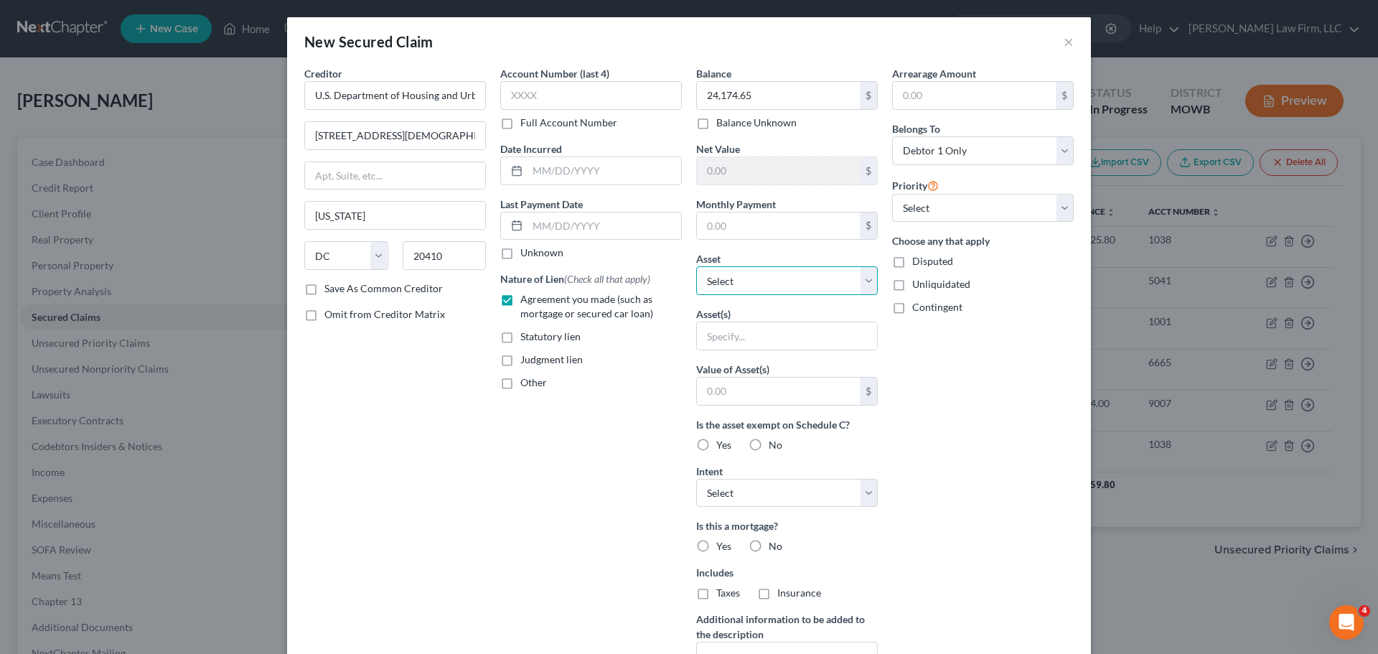
select select "13"
click at [696, 266] on select "Select Other Multiple Assets Jewelry - Apple watch, costume jewelry - $200.0 Sp…" at bounding box center [787, 280] width 182 height 29
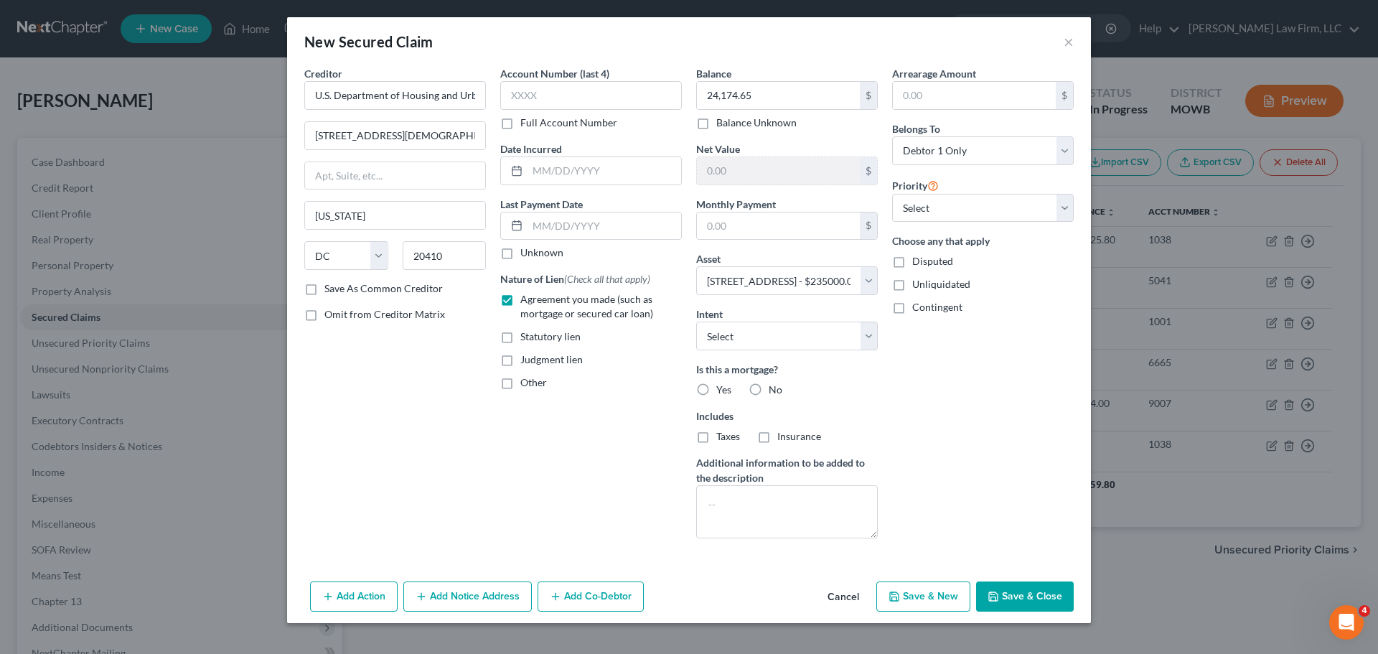
click at [769, 388] on label "No" at bounding box center [776, 390] width 14 height 14
click at [774, 388] on input "No" at bounding box center [778, 387] width 9 height 9
radio input "true"
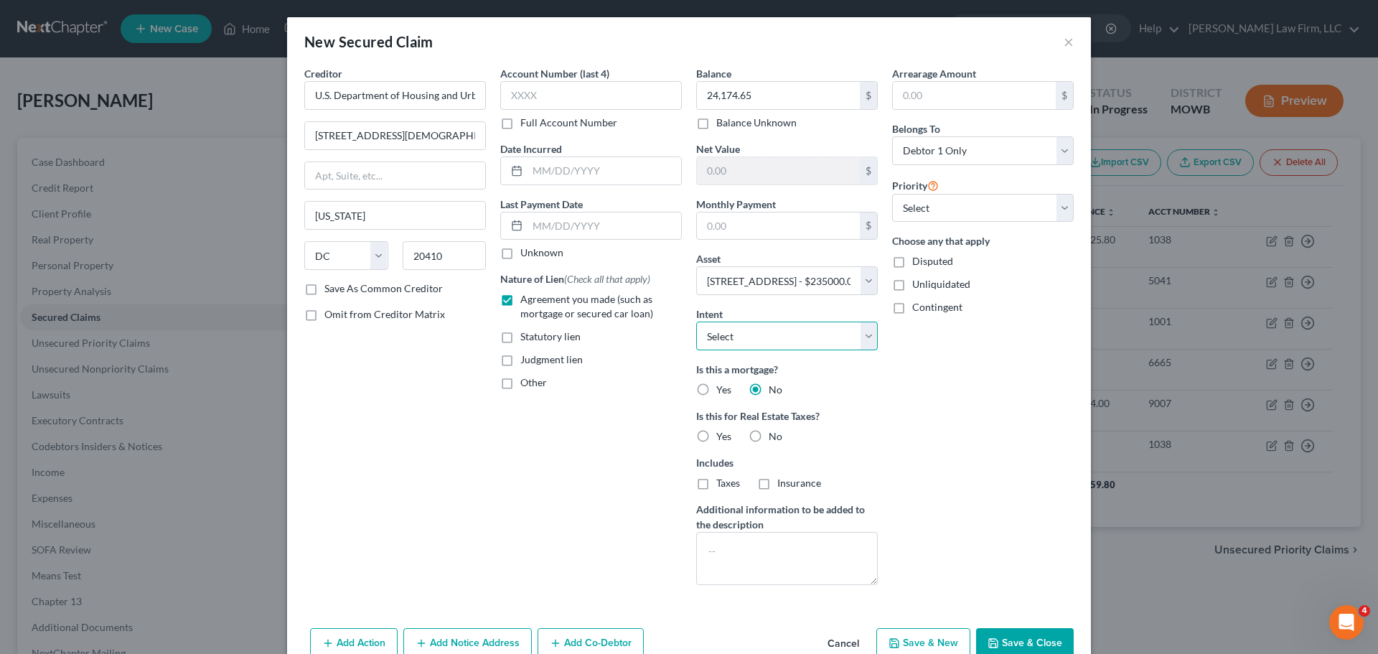
click at [779, 342] on select "Select Surrender Redeem Reaffirm Avoid Other" at bounding box center [787, 336] width 182 height 29
select select "2"
click at [696, 322] on select "Select Surrender Redeem Reaffirm Avoid Other" at bounding box center [787, 336] width 182 height 29
click at [995, 401] on div "Arrearage Amount $ Belongs To * Select Debtor 1 Only Debtor 2 Only Debtor 1 And…" at bounding box center [983, 331] width 196 height 530
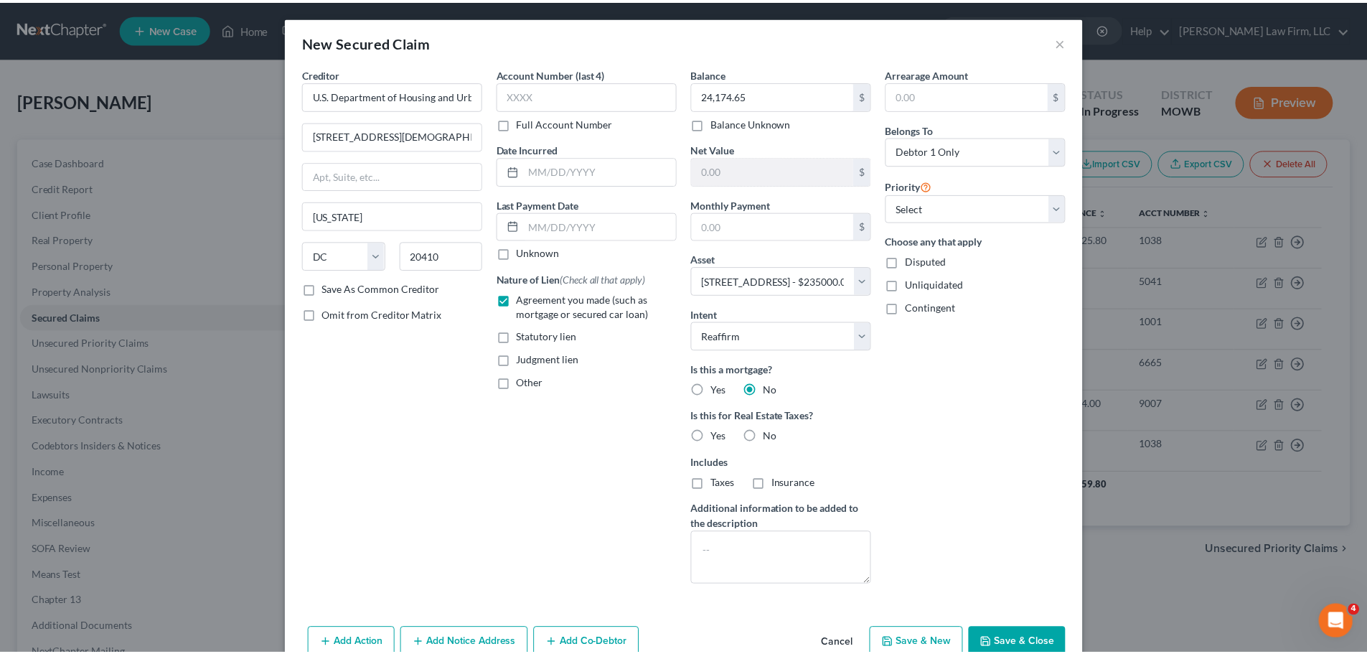
scroll to position [33, 0]
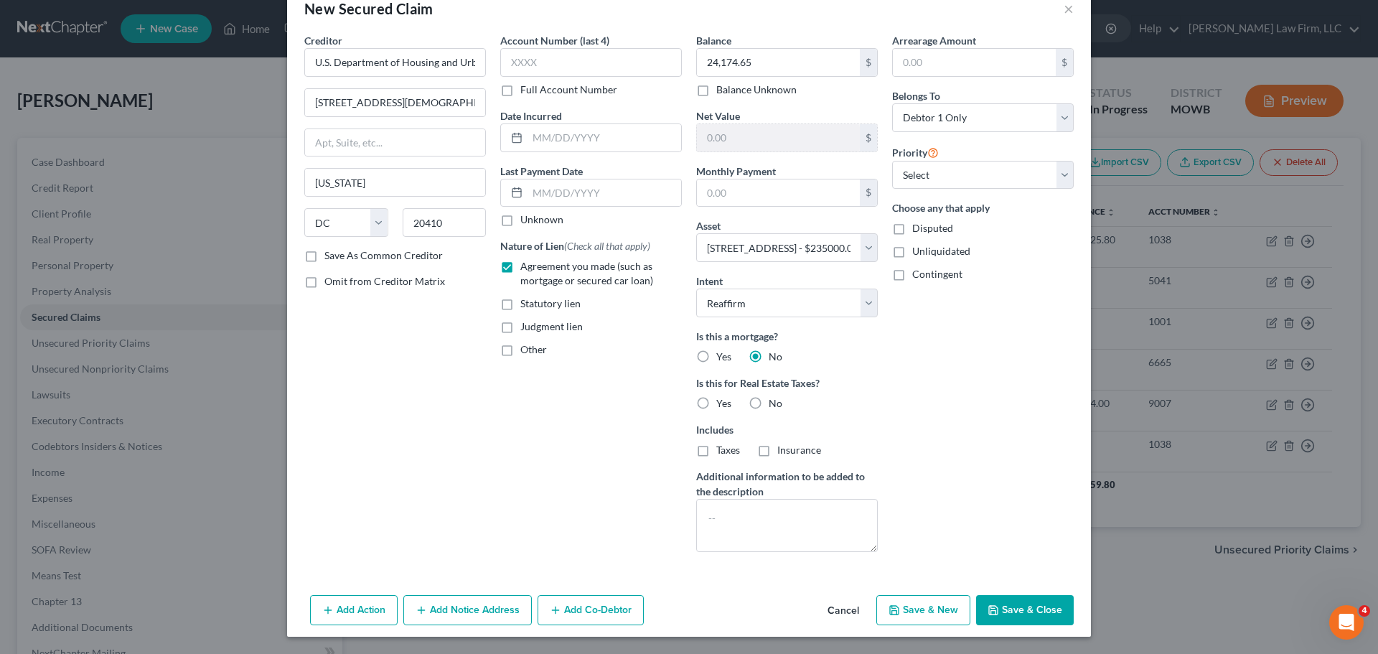
click at [1028, 608] on button "Save & Close" at bounding box center [1025, 610] width 98 height 30
select select
